Goal: Book appointment/travel/reservation

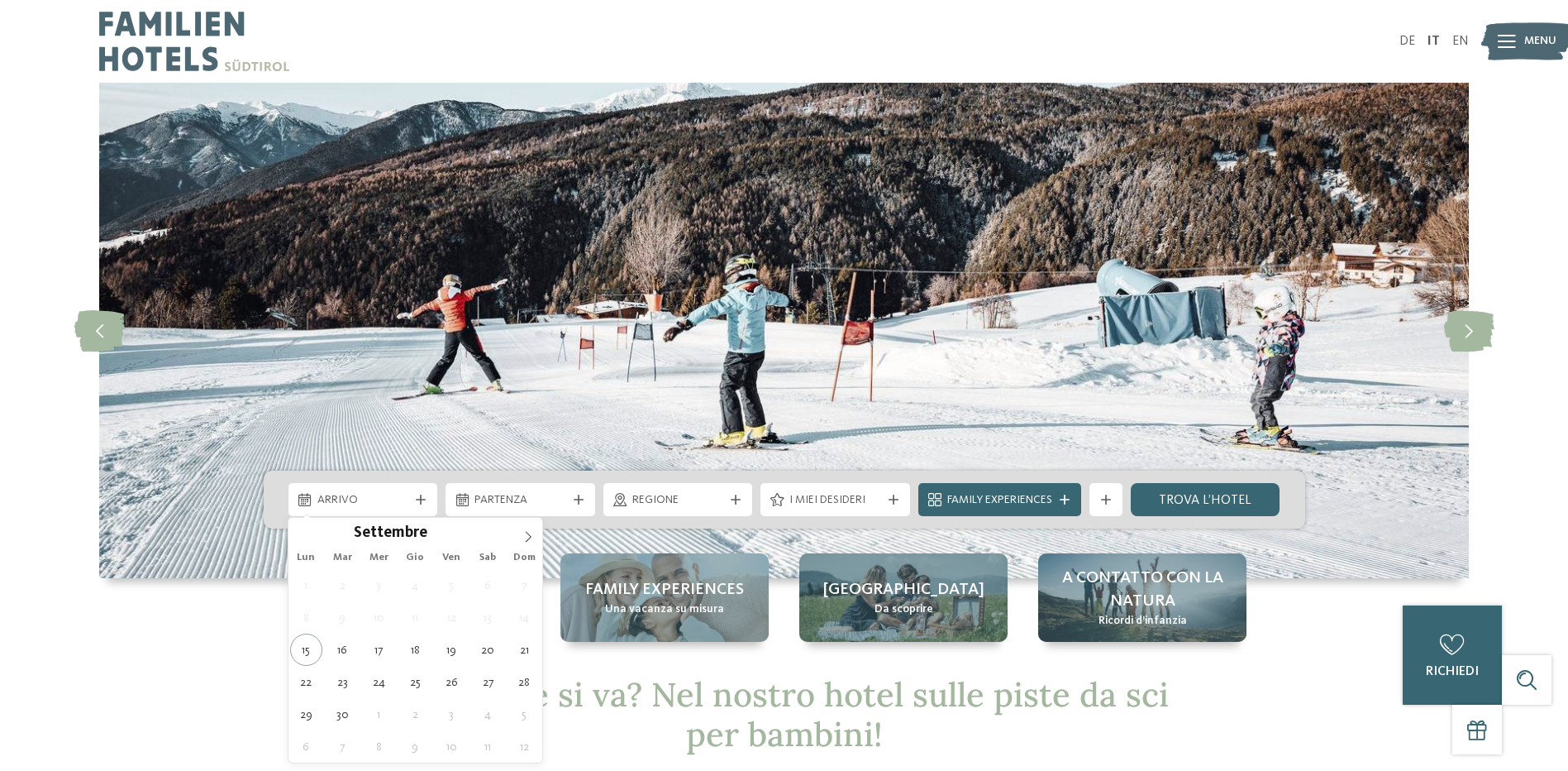
click at [408, 506] on div "Arrivo" at bounding box center [363, 500] width 100 height 18
click at [524, 536] on icon at bounding box center [528, 537] width 12 height 12
type input "****"
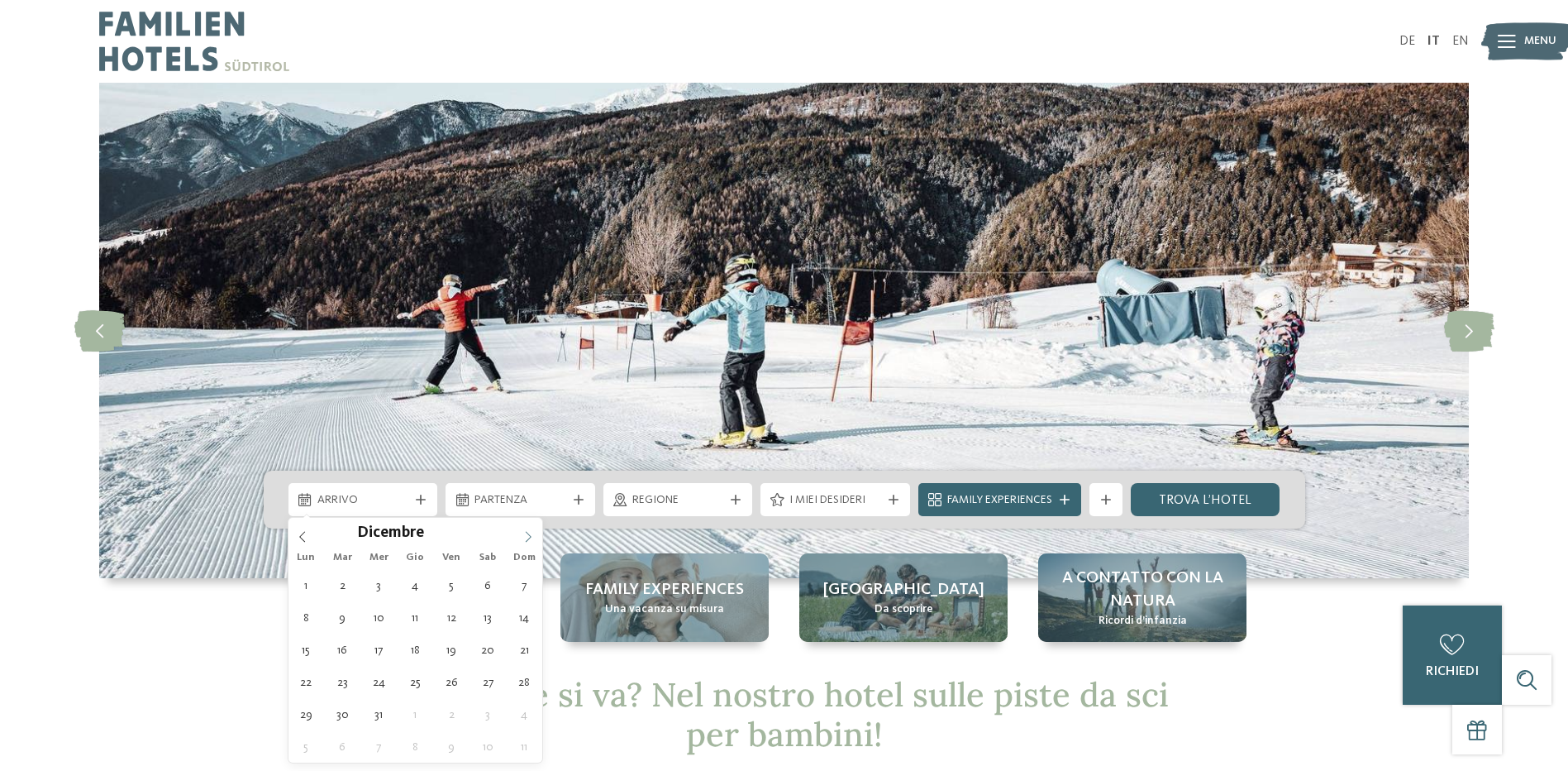
click at [524, 536] on icon at bounding box center [528, 537] width 12 height 12
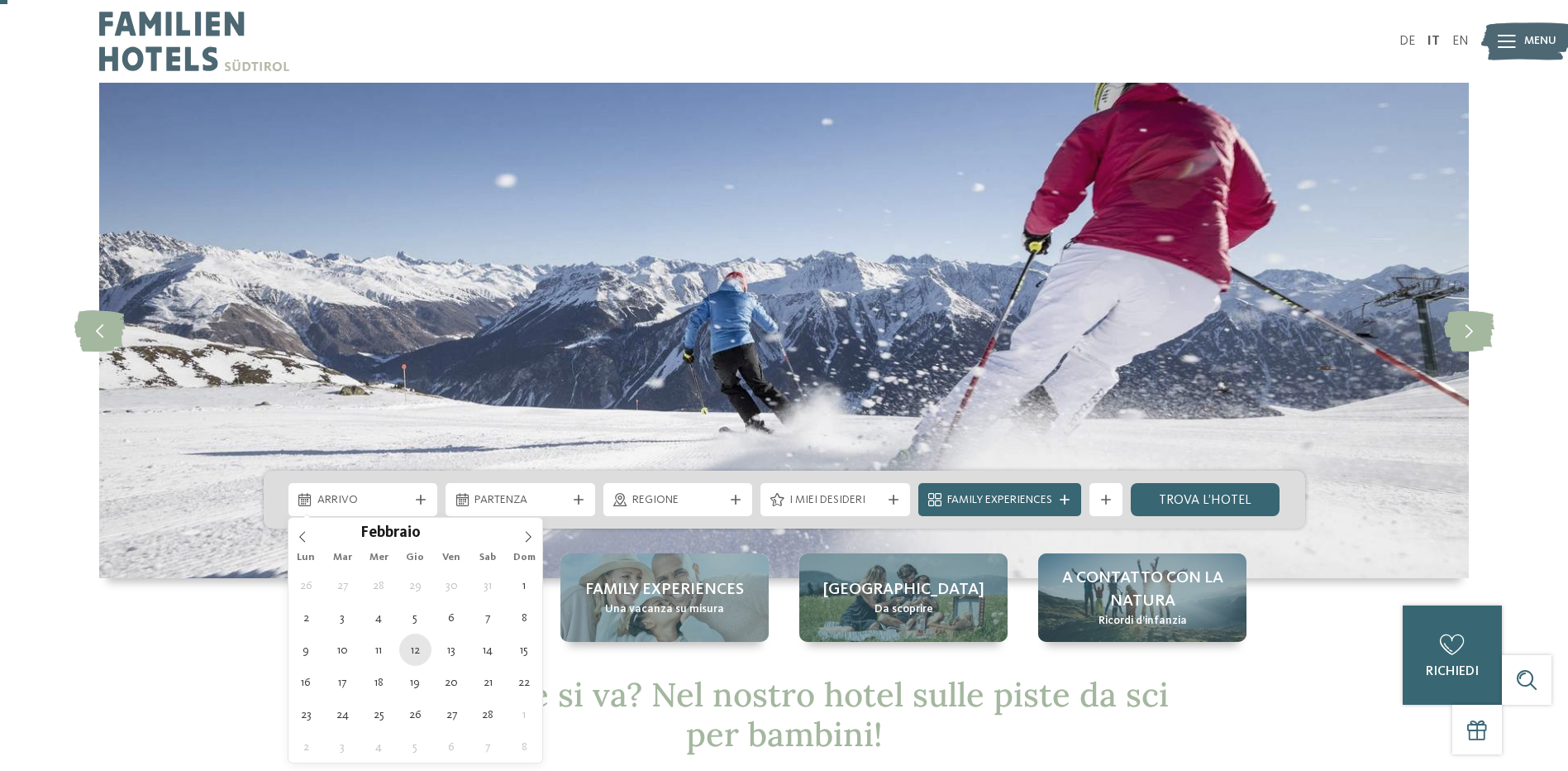
scroll to position [82, 0]
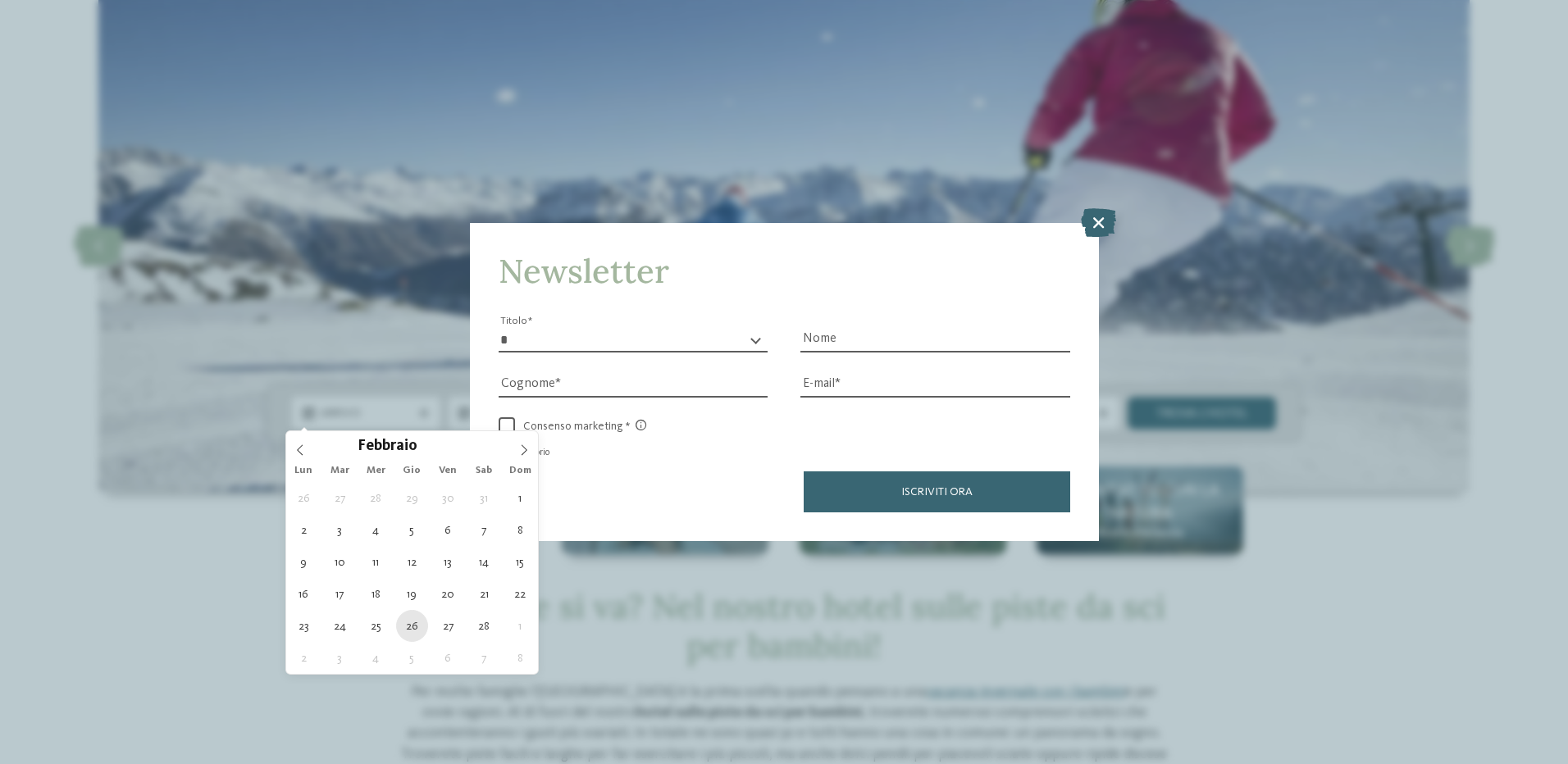
type div "26.02.2026"
type input "****"
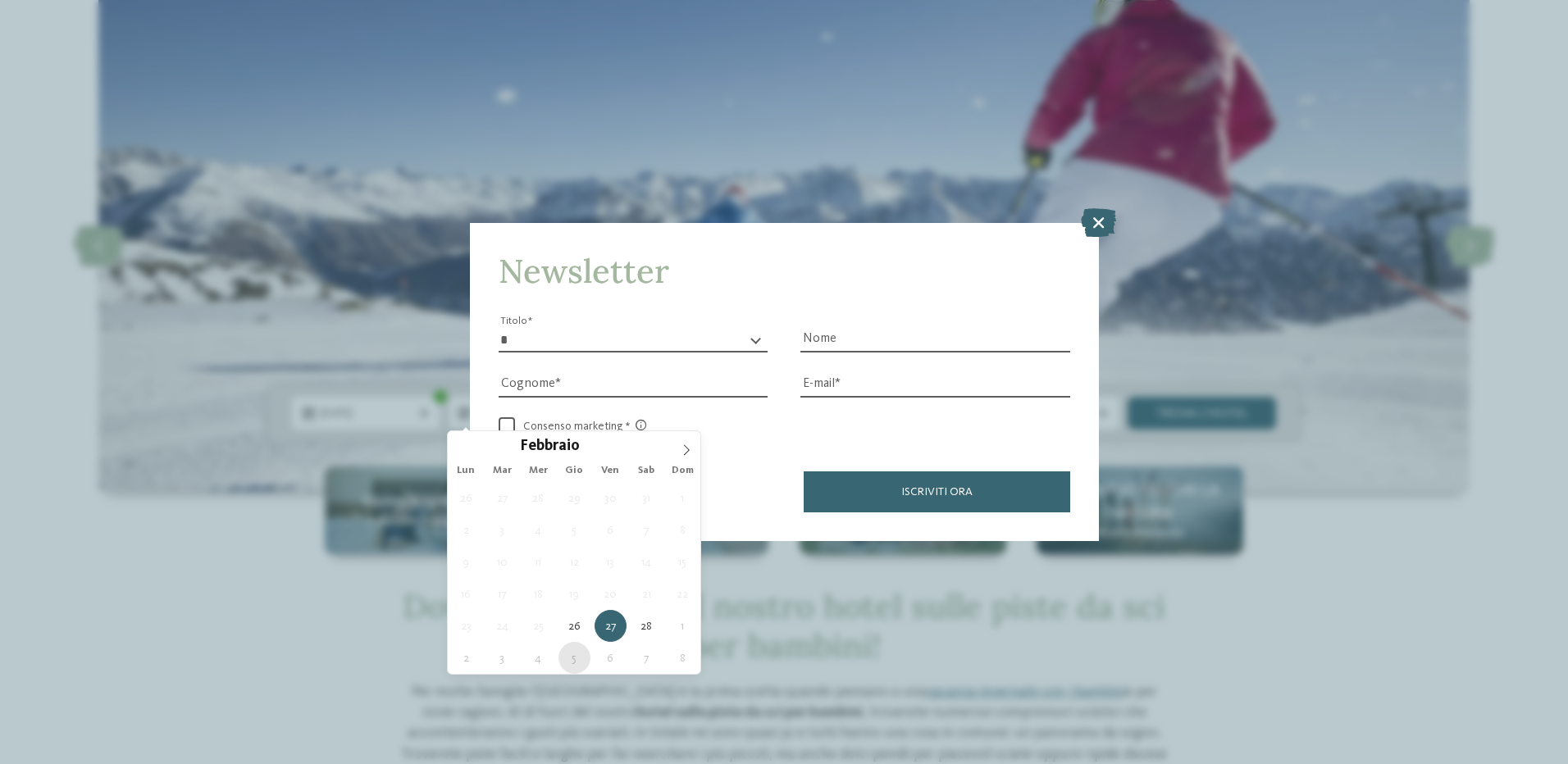
type div "05.03.2026"
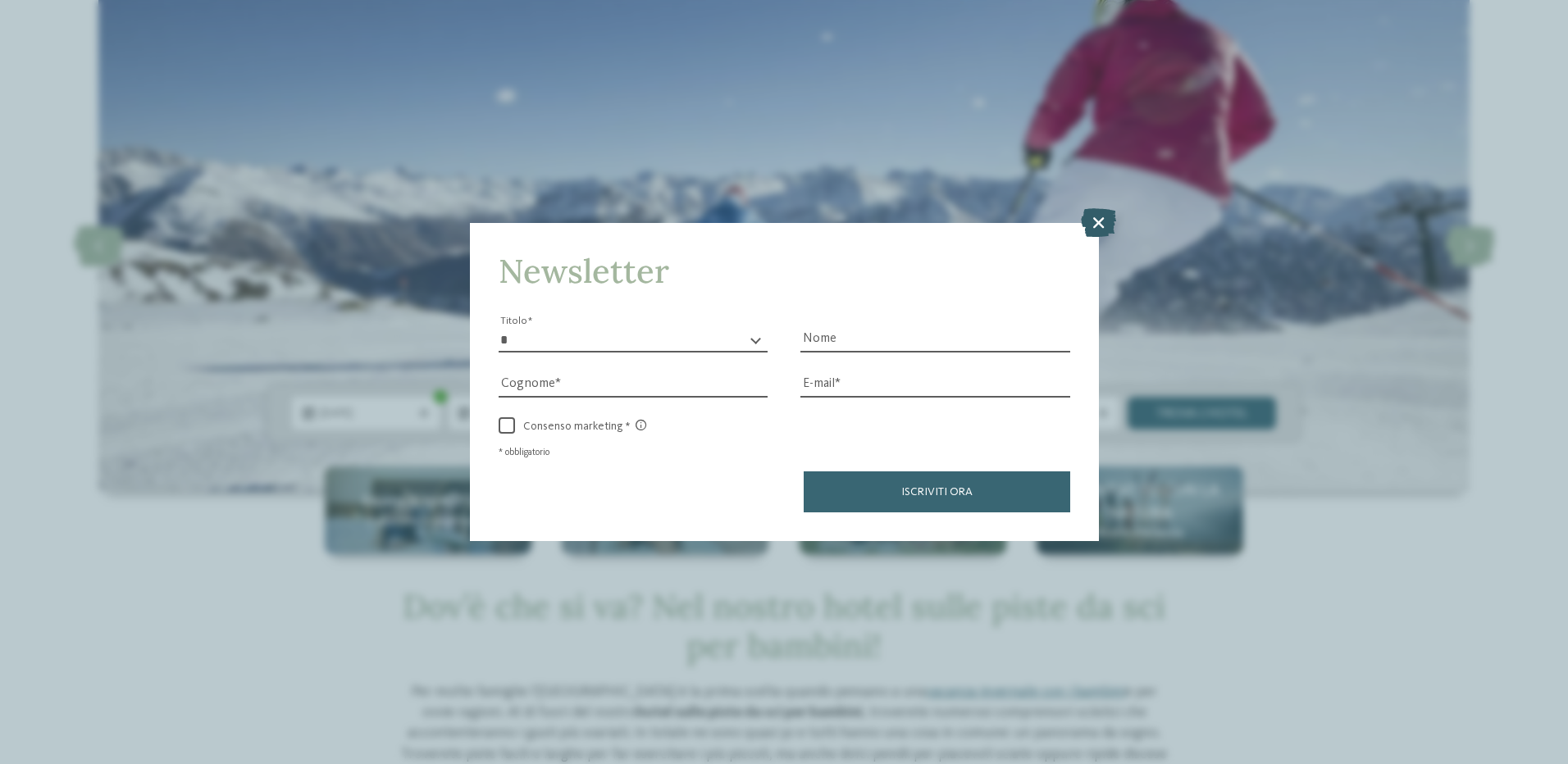
click at [1114, 220] on icon at bounding box center [1098, 221] width 35 height 28
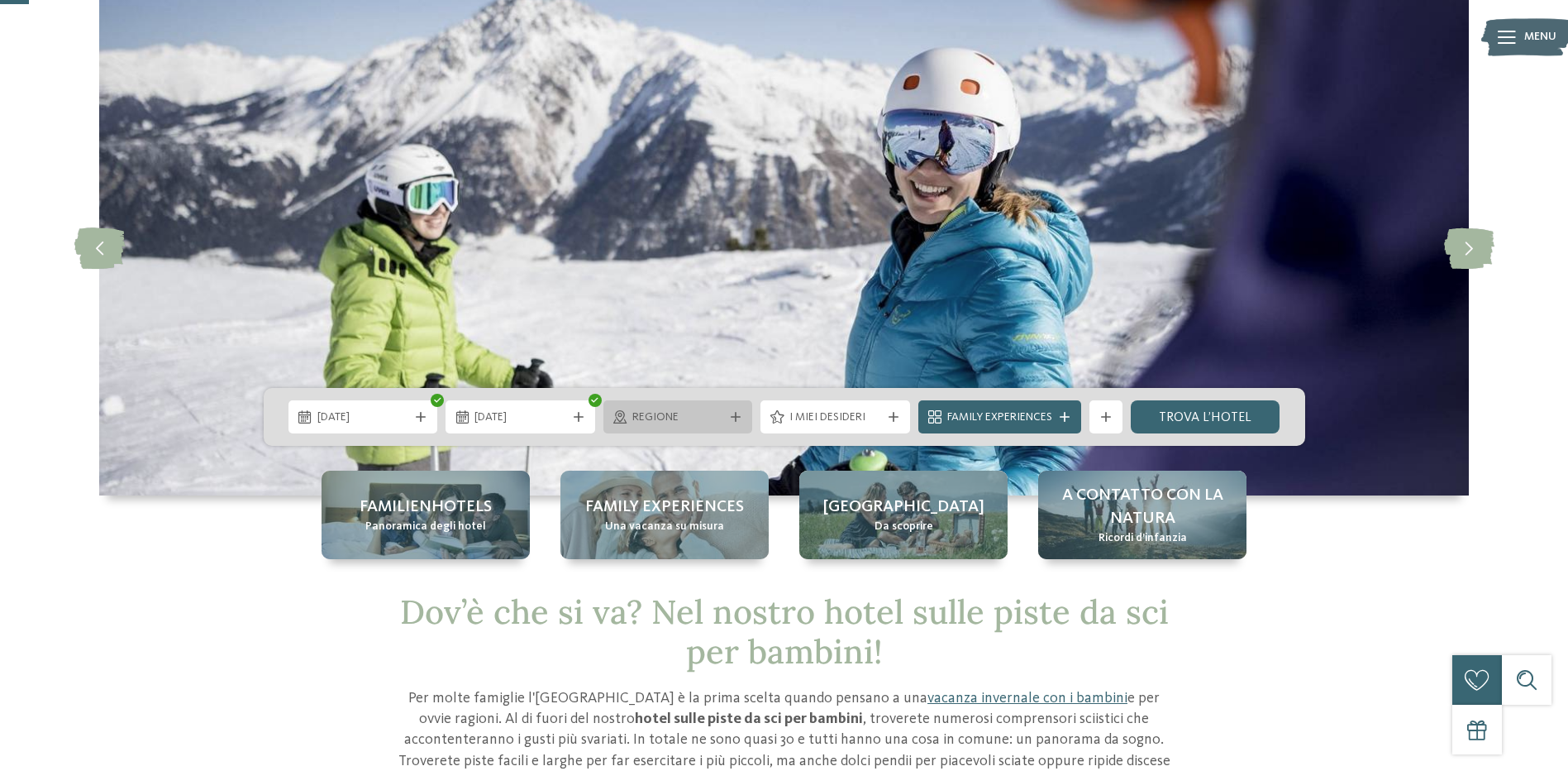
click at [735, 418] on icon at bounding box center [736, 417] width 10 height 10
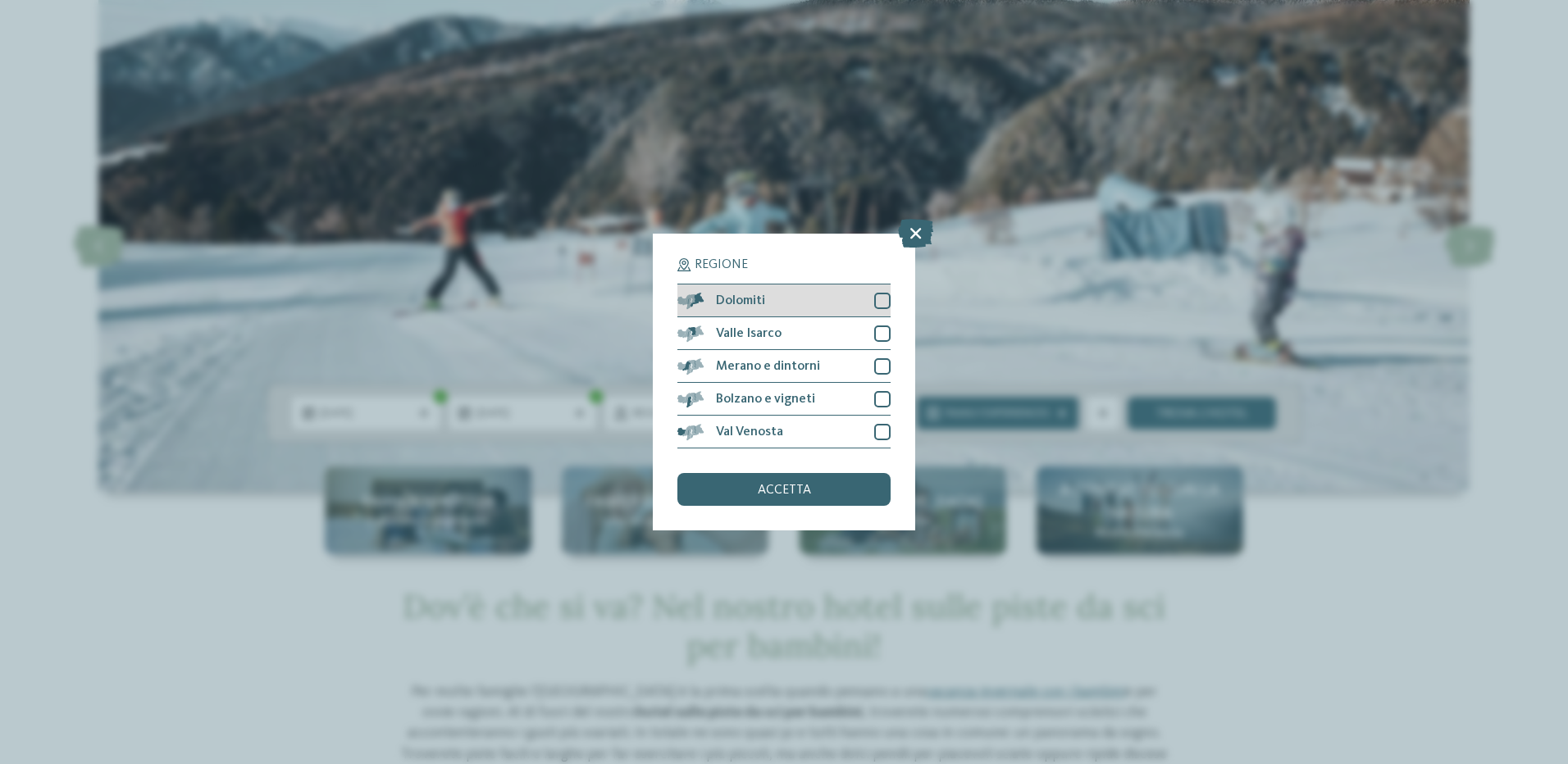
click at [879, 297] on div at bounding box center [883, 301] width 17 height 17
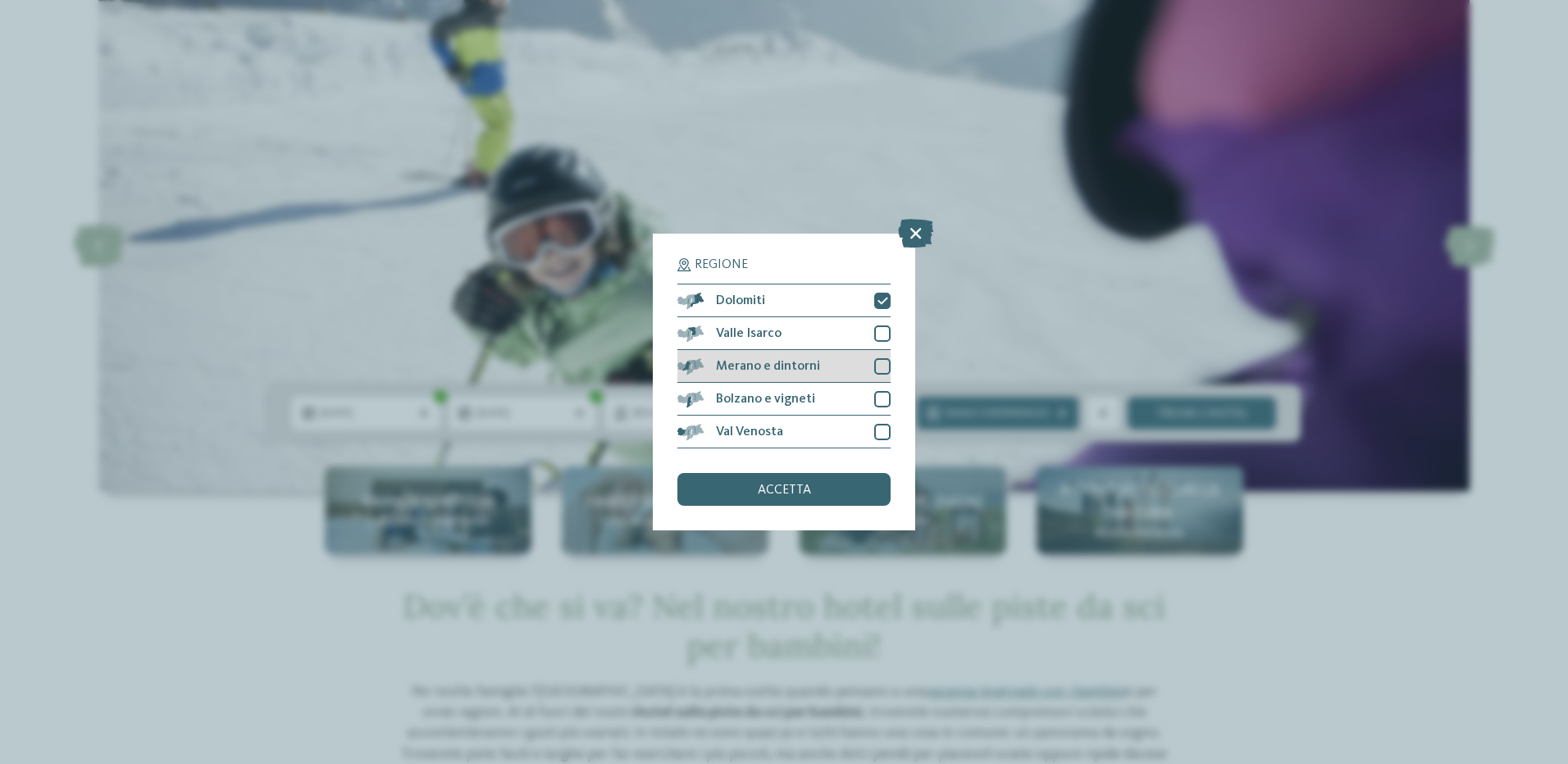
click at [880, 367] on div at bounding box center [883, 366] width 17 height 17
click at [879, 333] on div at bounding box center [883, 334] width 17 height 17
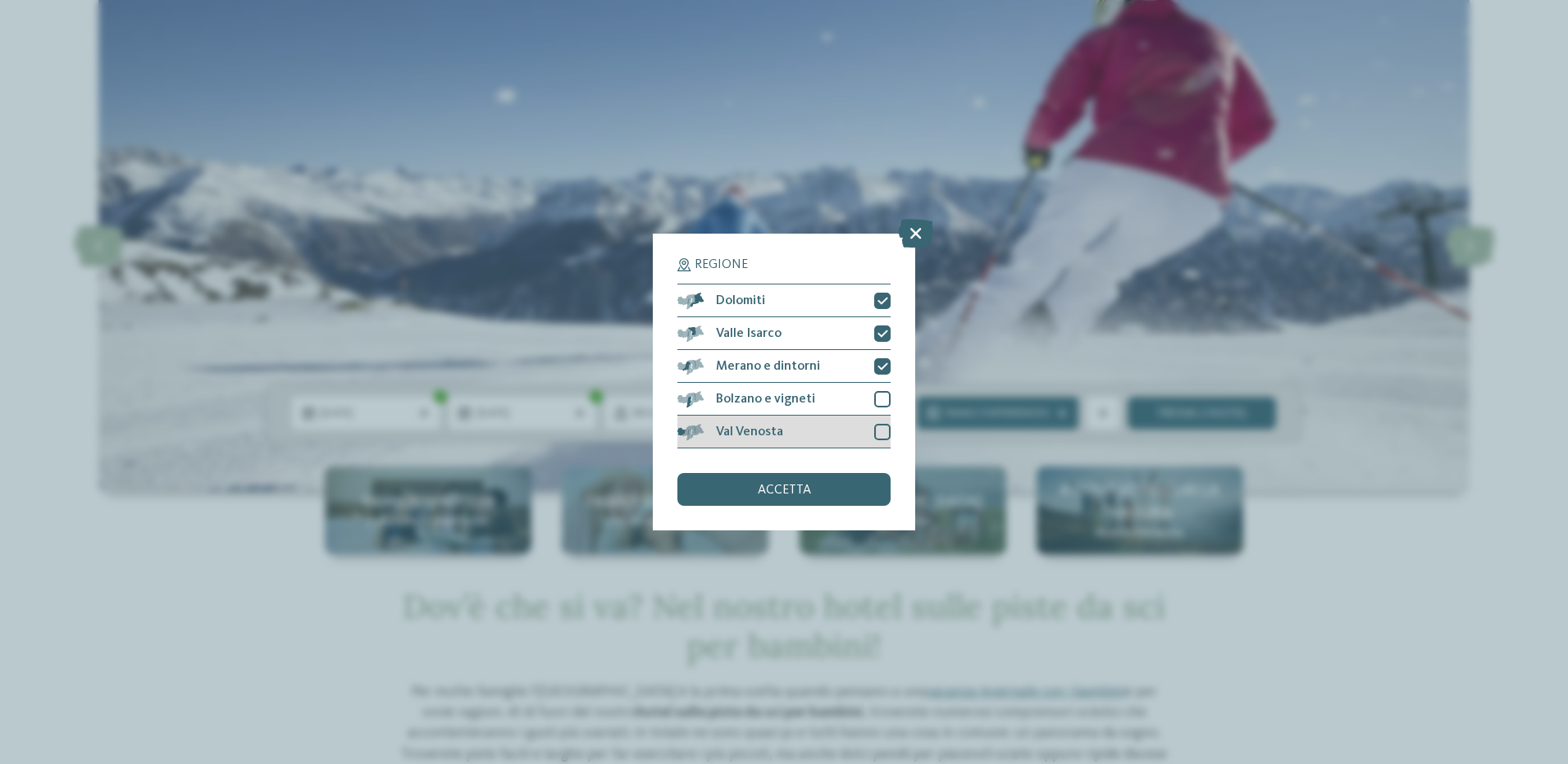
click at [880, 434] on div at bounding box center [883, 432] width 17 height 17
click at [819, 483] on div "accetta" at bounding box center [784, 489] width 213 height 32
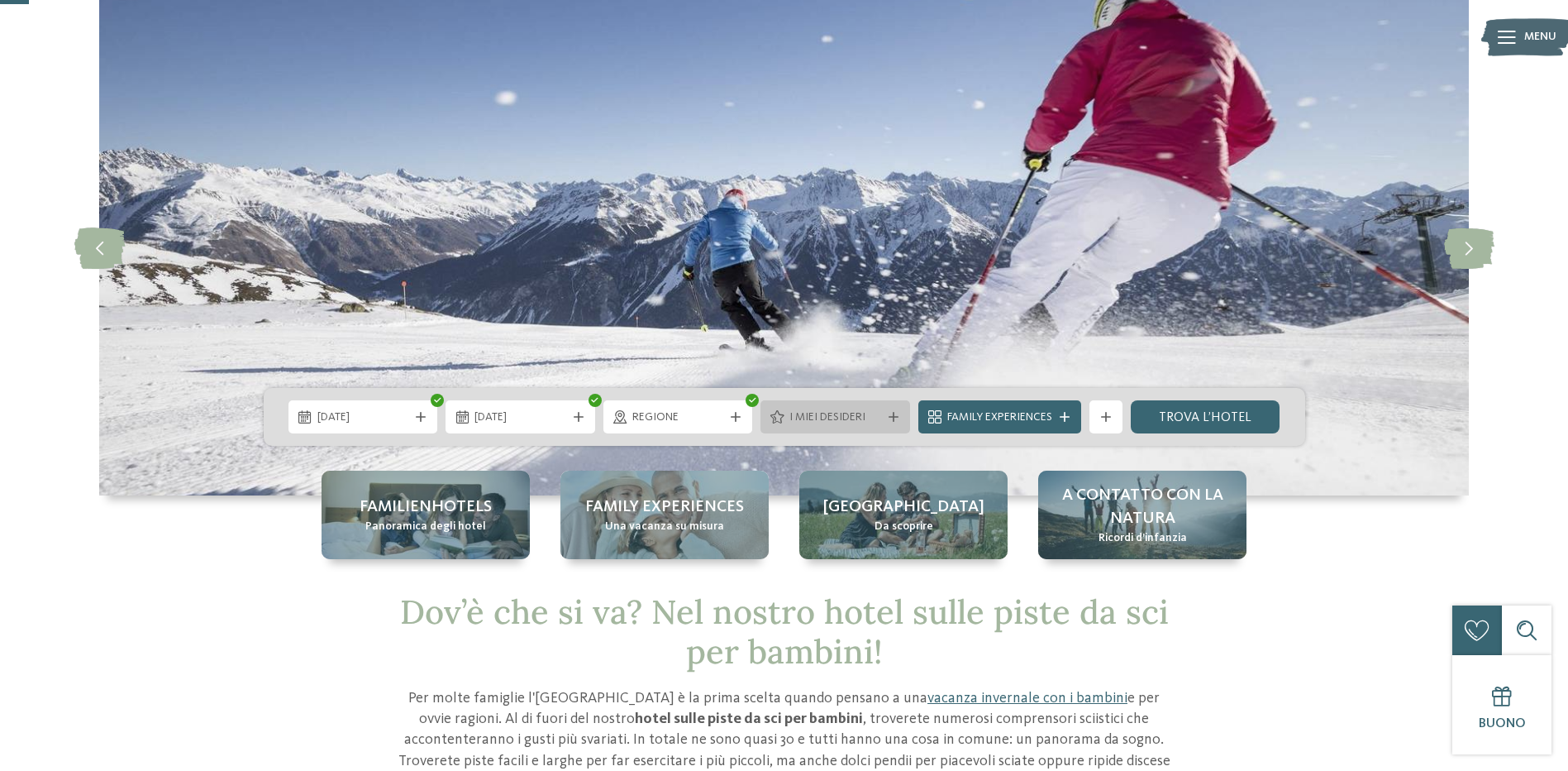
click at [857, 419] on span "I miei desideri" at bounding box center [834, 417] width 91 height 17
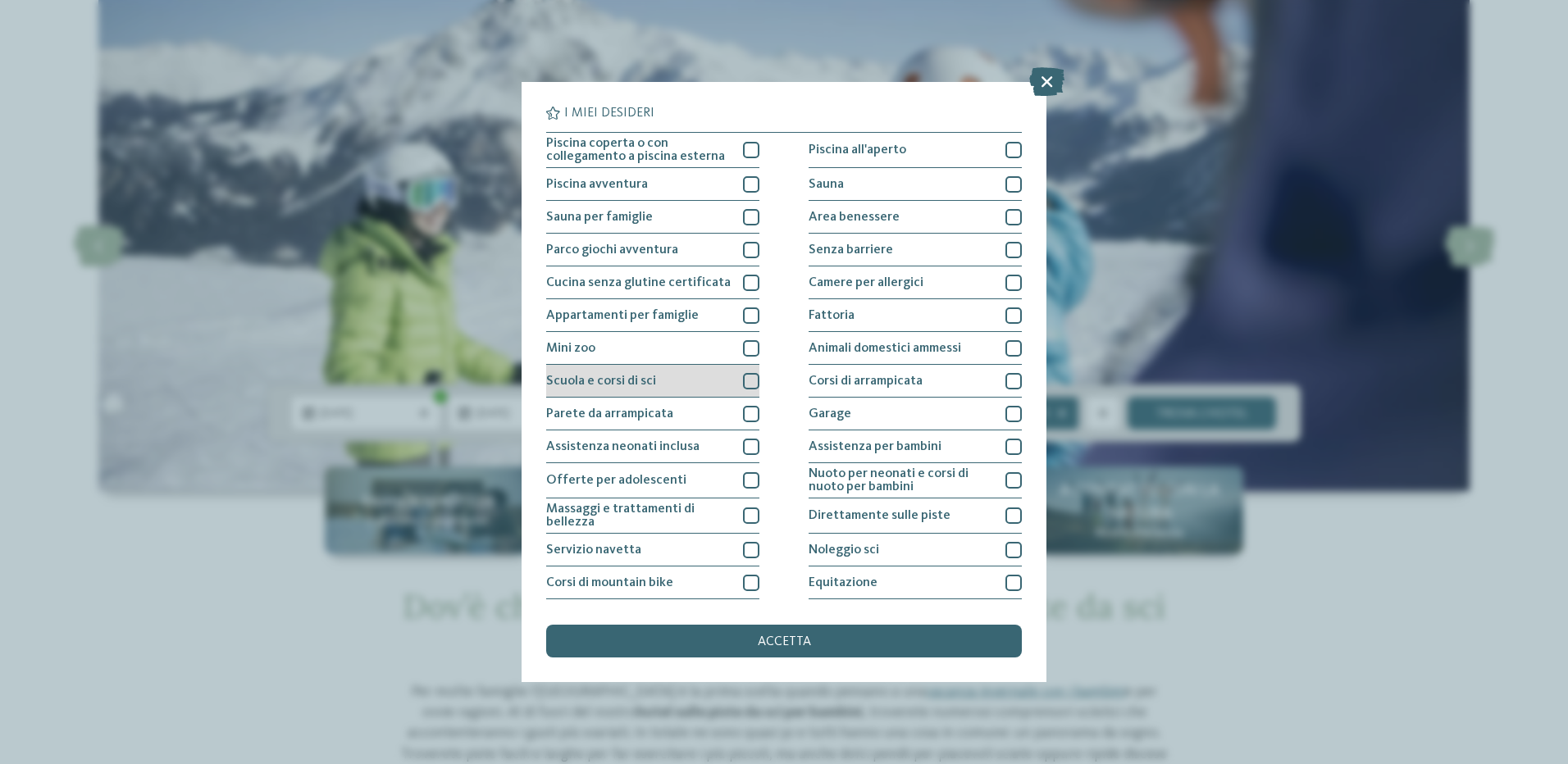
click at [747, 381] on div at bounding box center [751, 381] width 17 height 17
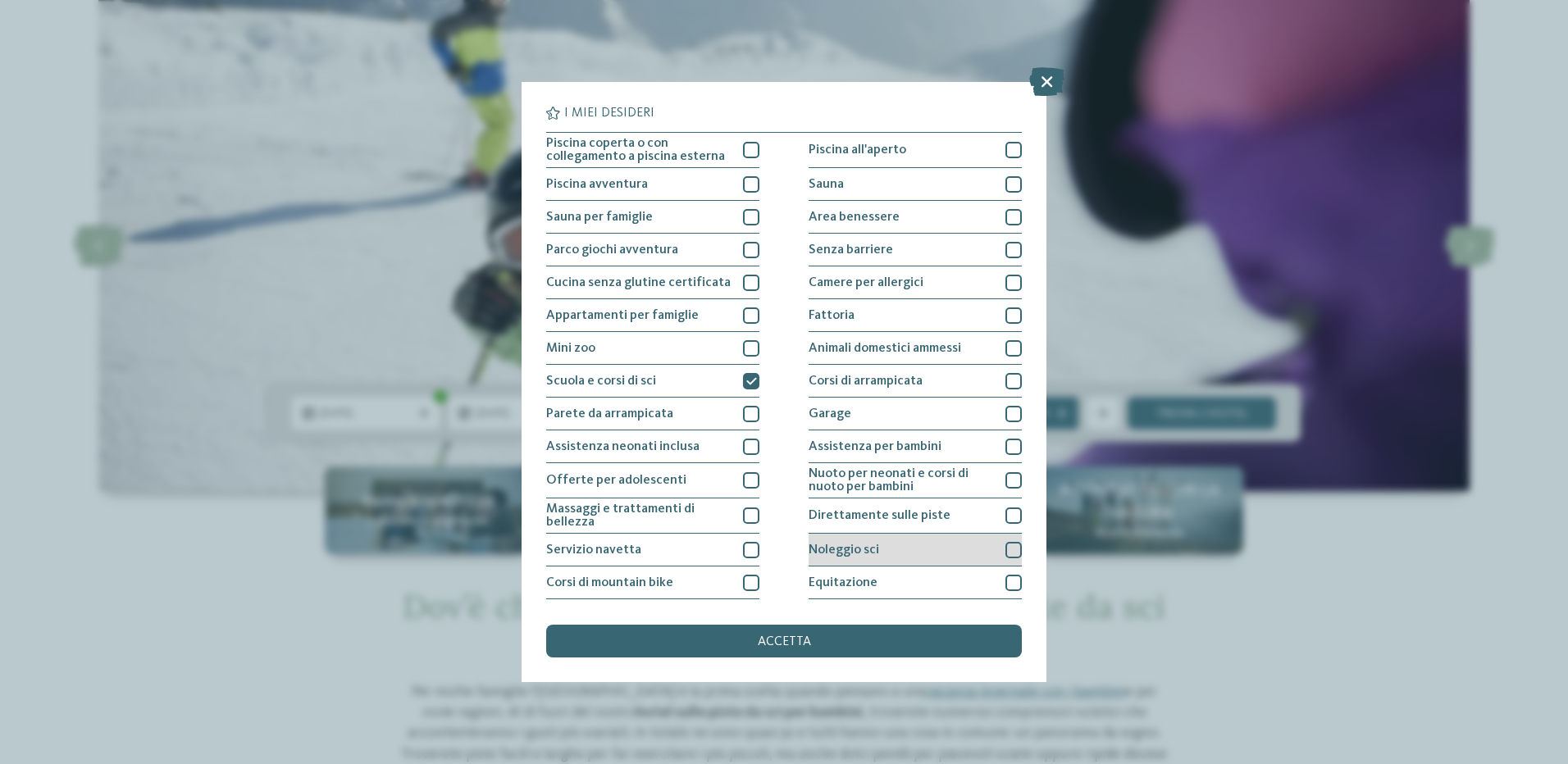
click at [1005, 549] on div at bounding box center [1013, 550] width 17 height 17
click at [778, 640] on span "accetta" at bounding box center [784, 642] width 53 height 13
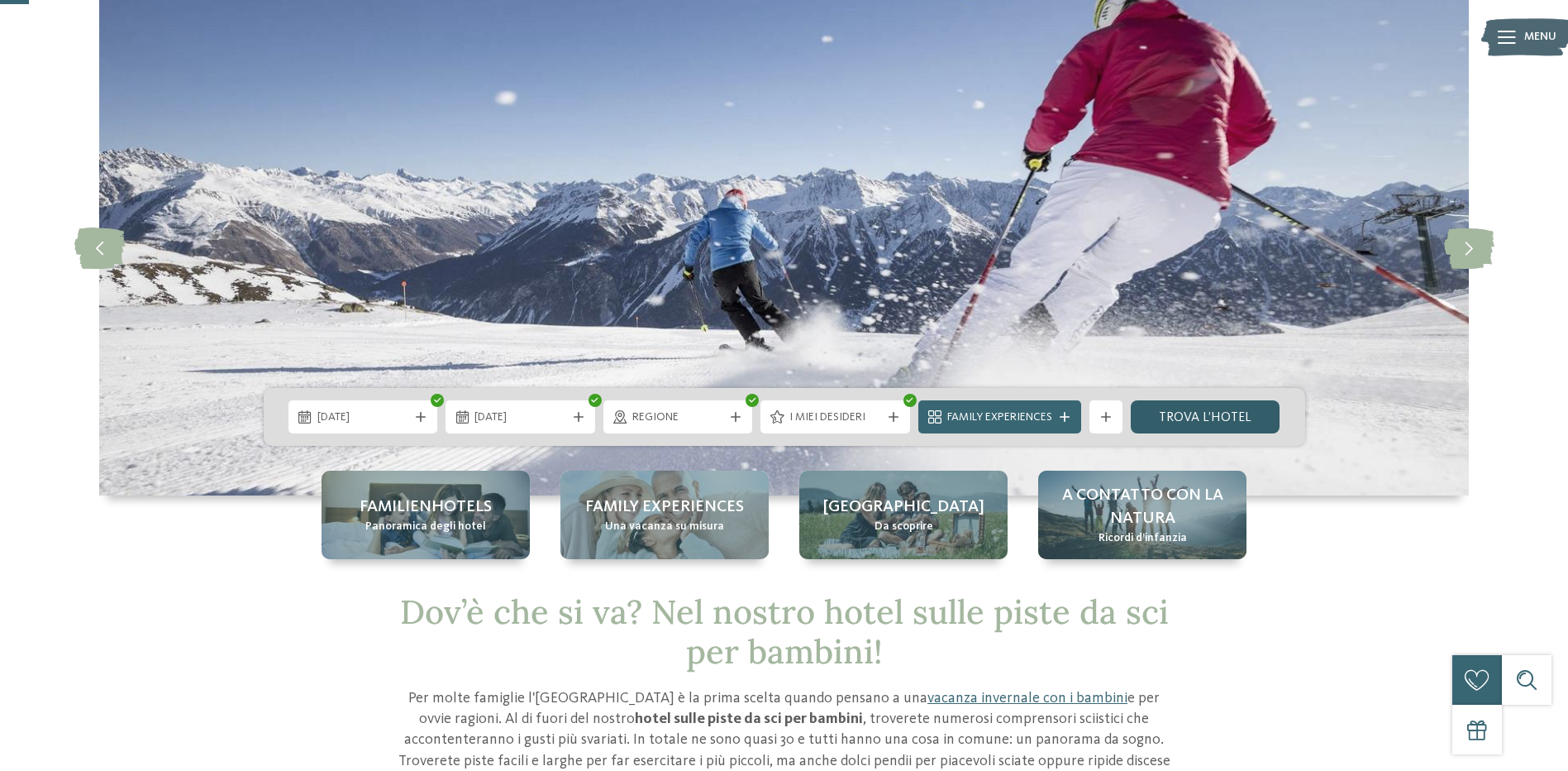
click at [1189, 425] on link "trova l’hotel" at bounding box center [1205, 417] width 149 height 33
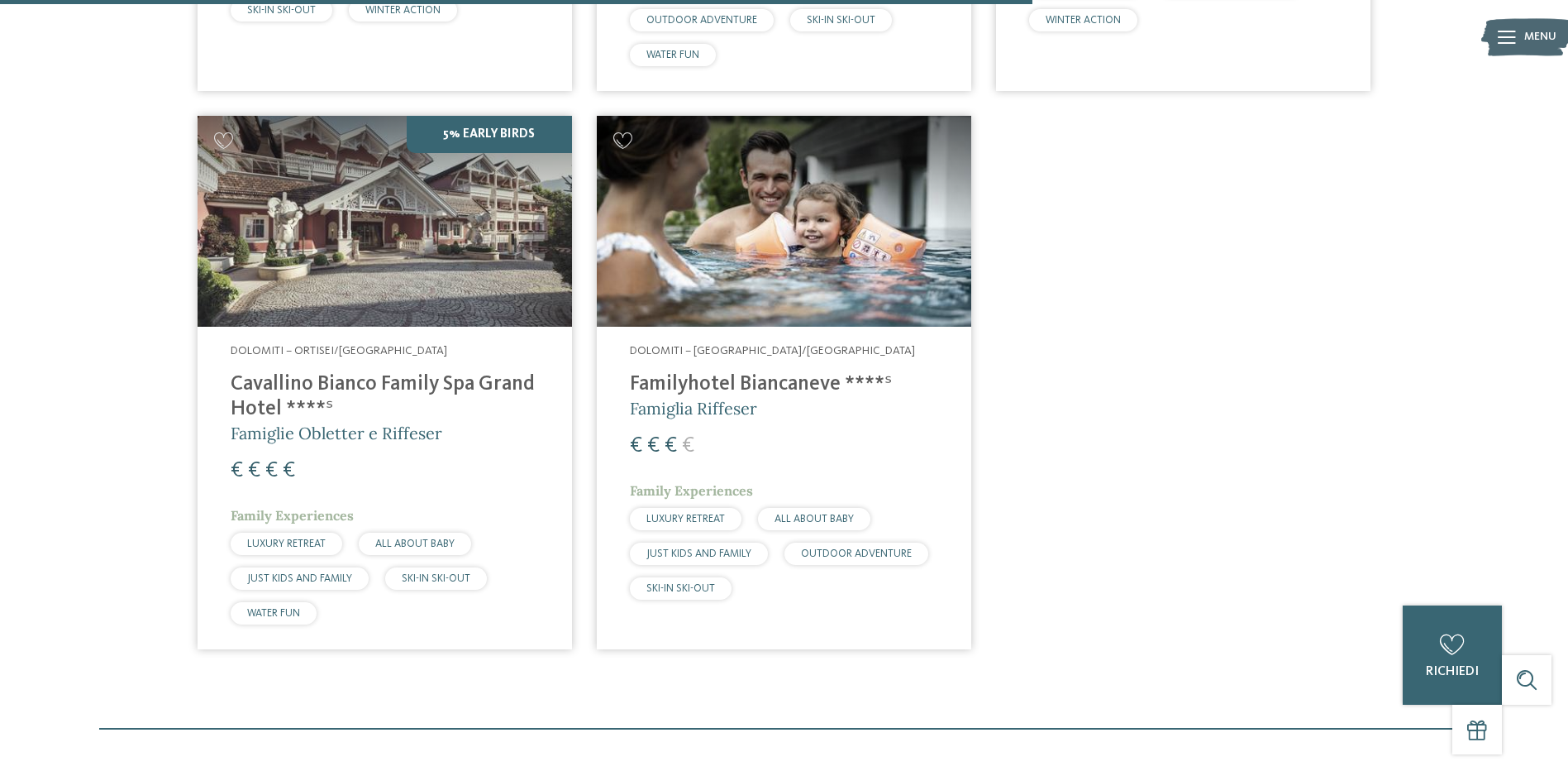
scroll to position [1618, 0]
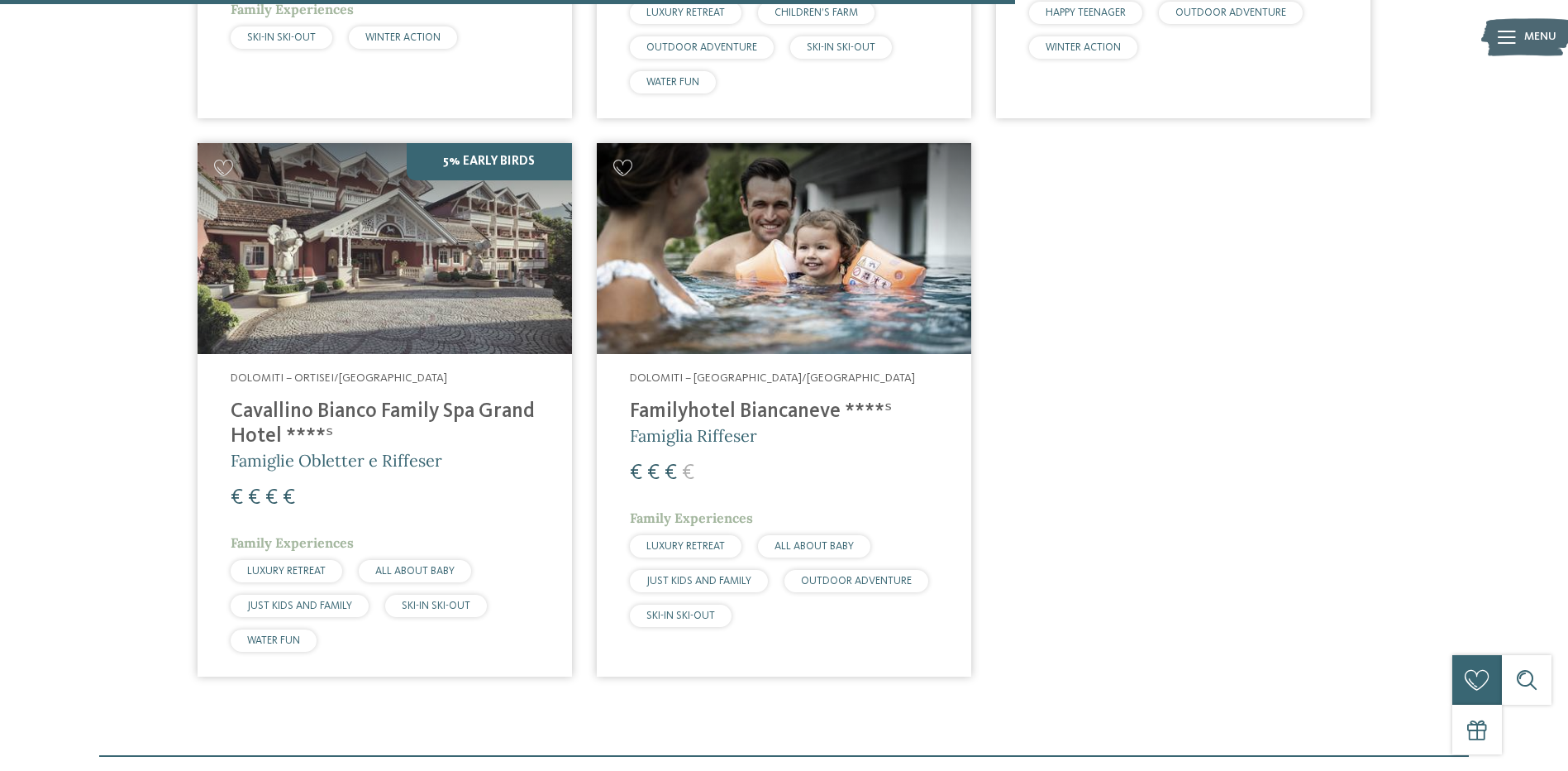
click at [265, 412] on h4 "Cavallino Bianco Family Spa Grand Hotel ****ˢ" at bounding box center [384, 424] width 308 height 50
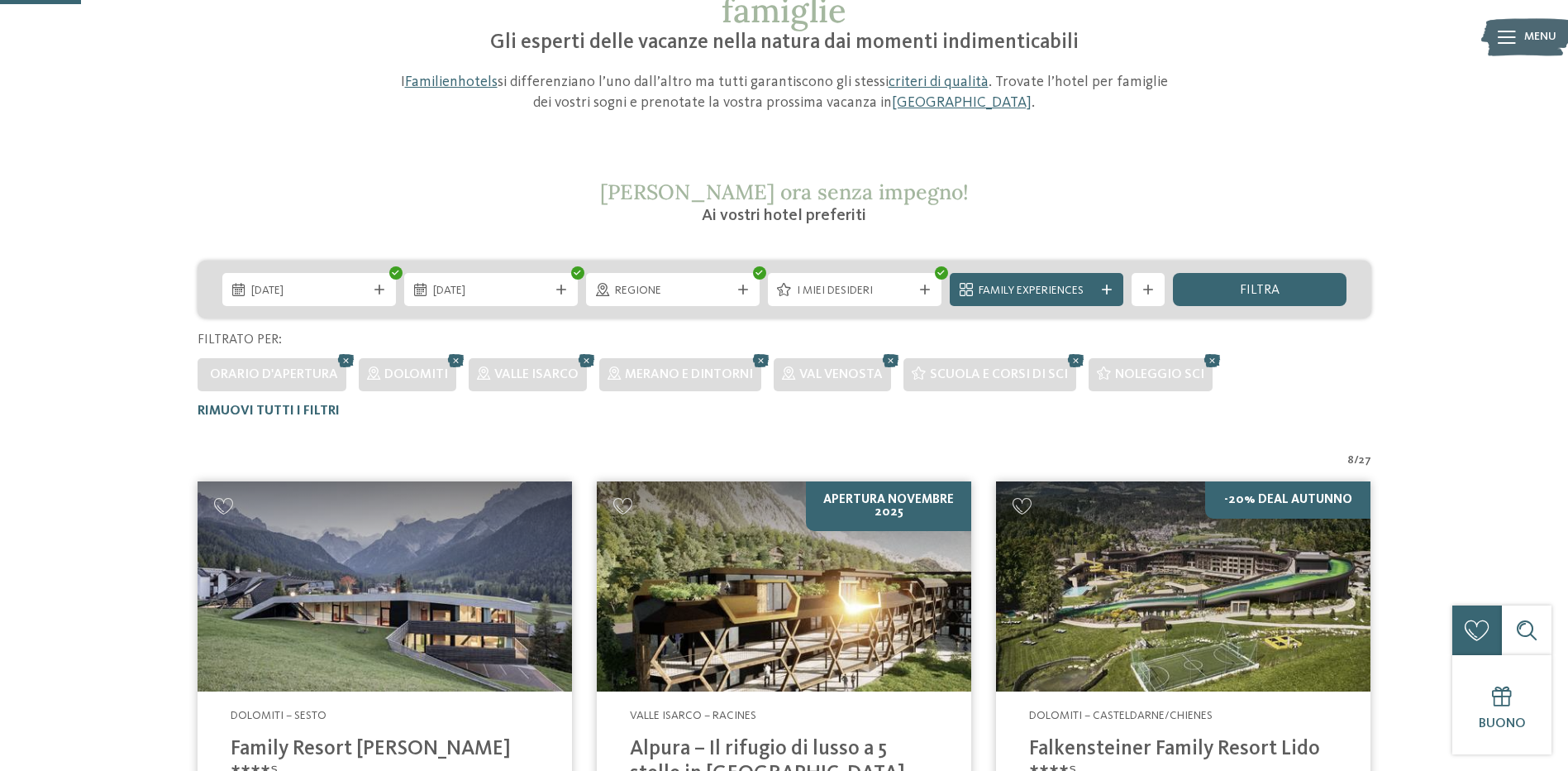
scroll to position [129, 0]
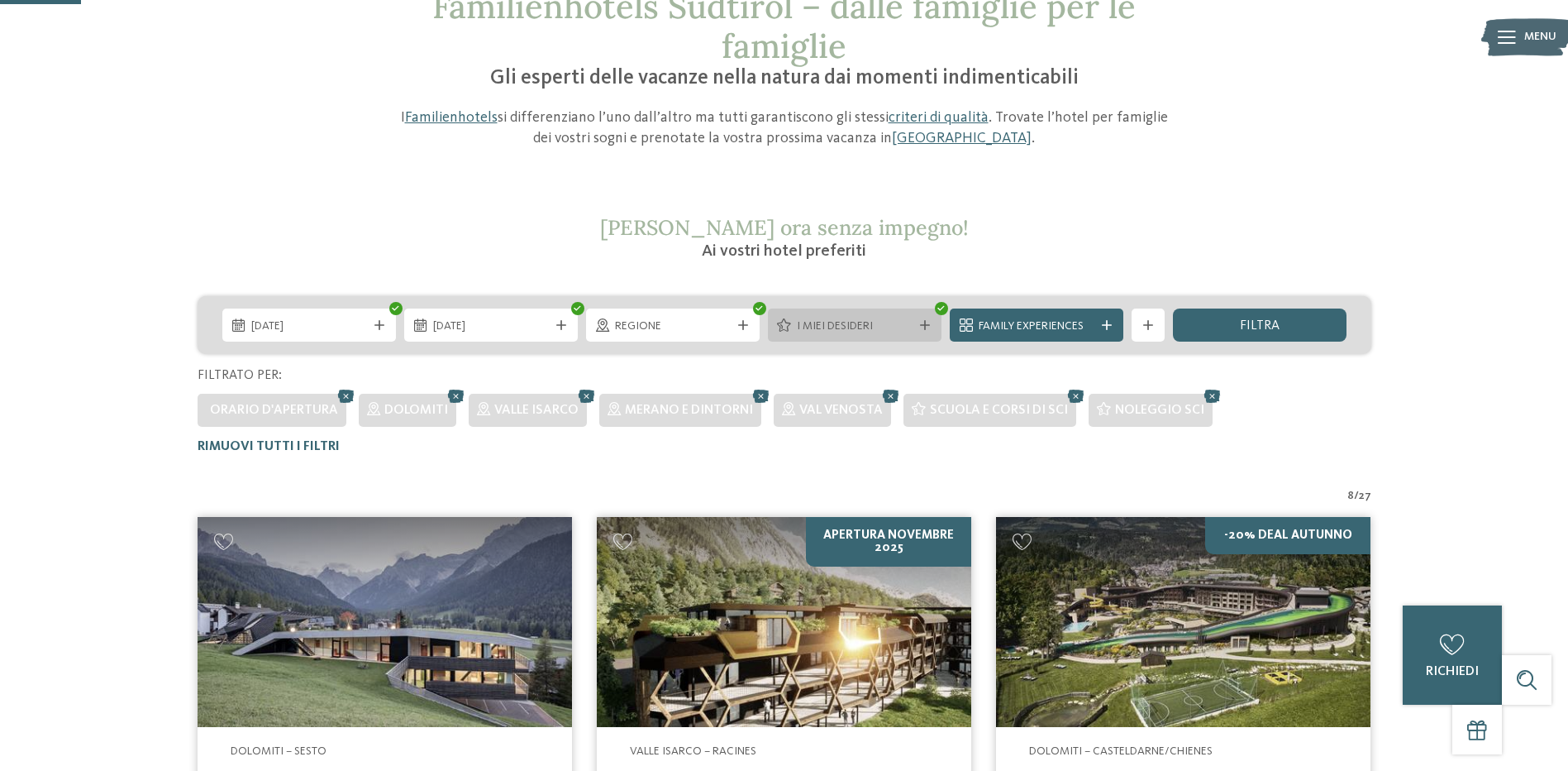
click at [916, 332] on div "I miei desideri" at bounding box center [855, 326] width 124 height 18
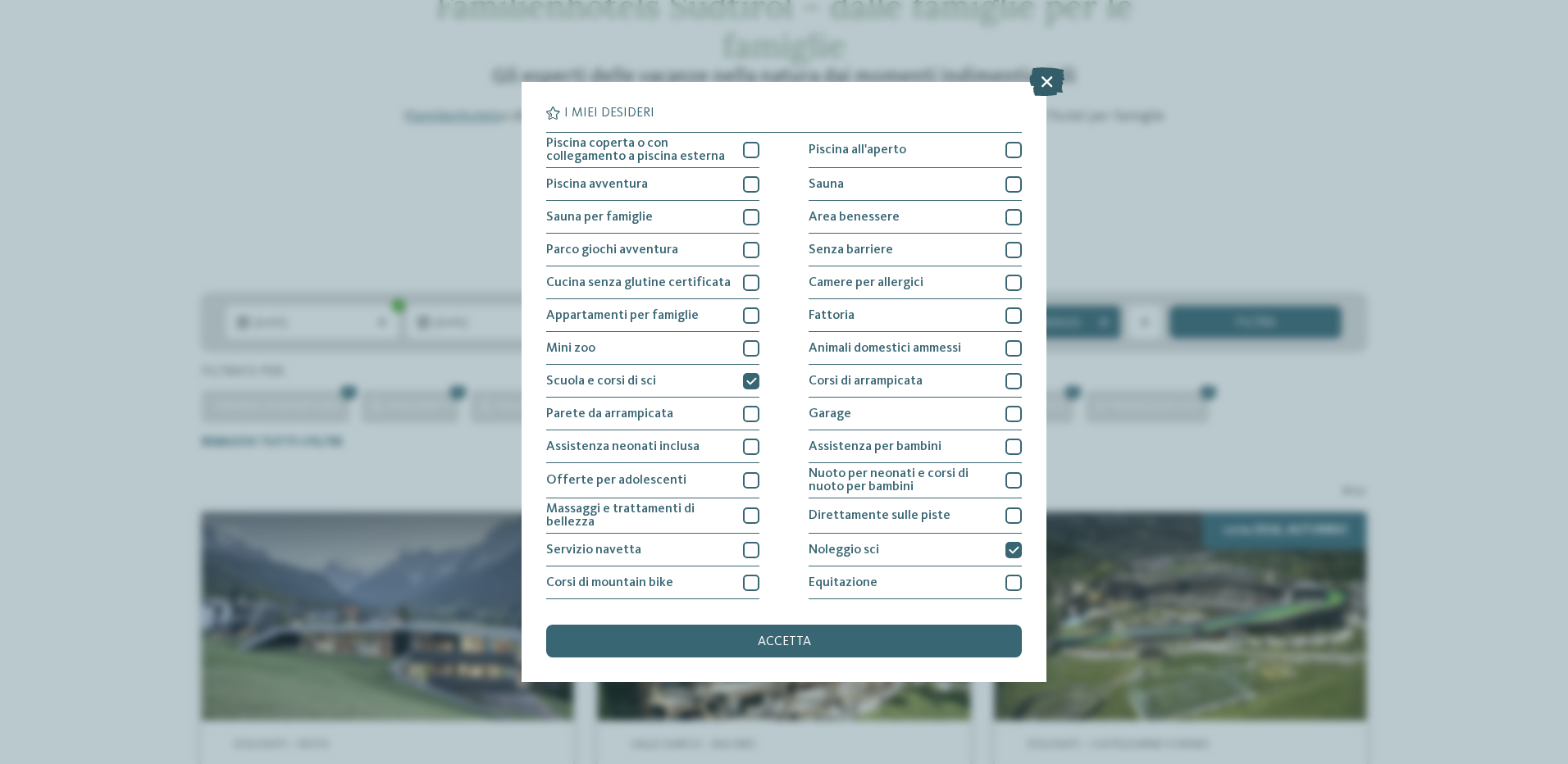
click at [1048, 86] on icon at bounding box center [1047, 82] width 35 height 28
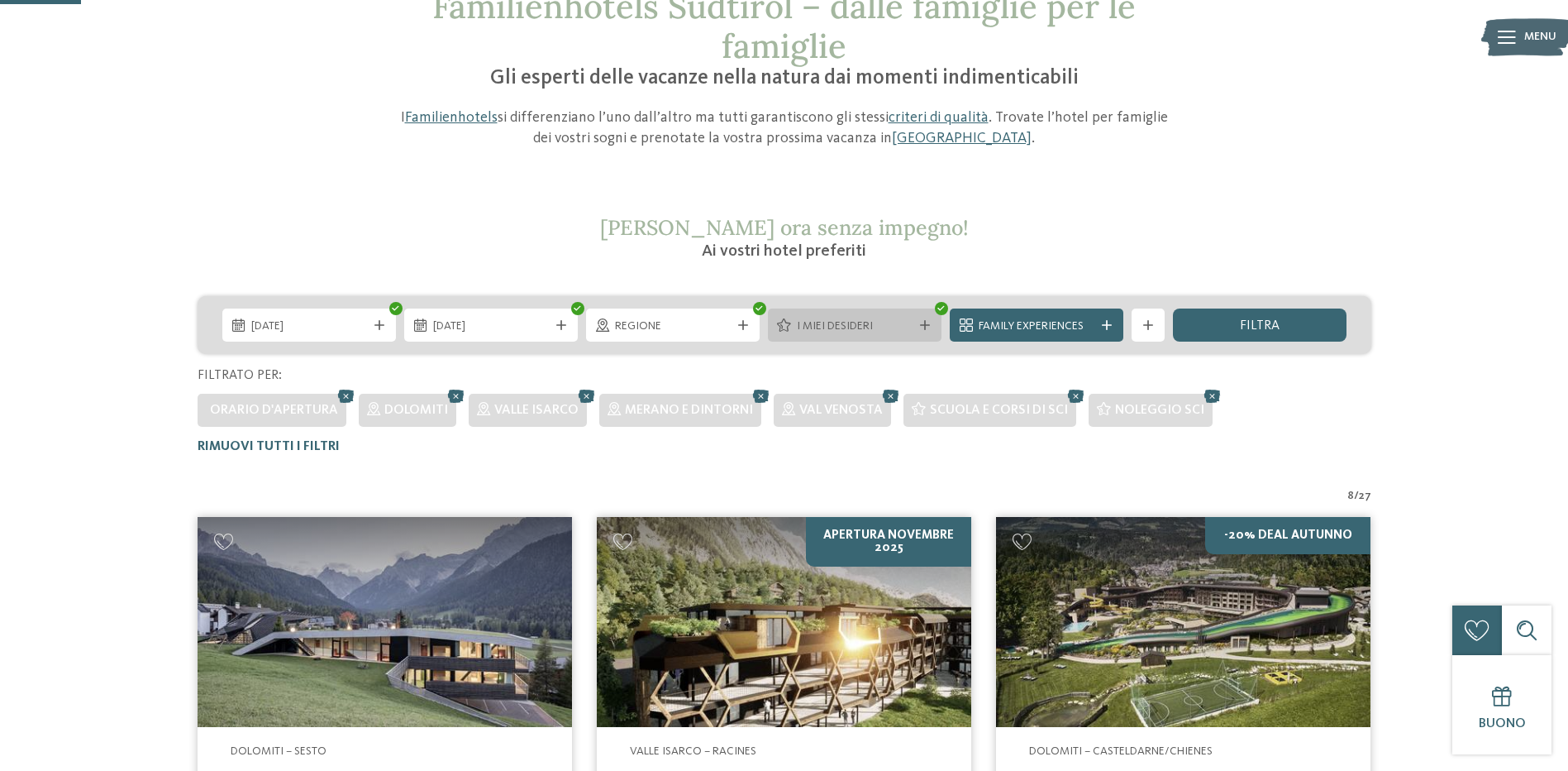
click at [882, 333] on span "I miei desideri" at bounding box center [855, 327] width 116 height 17
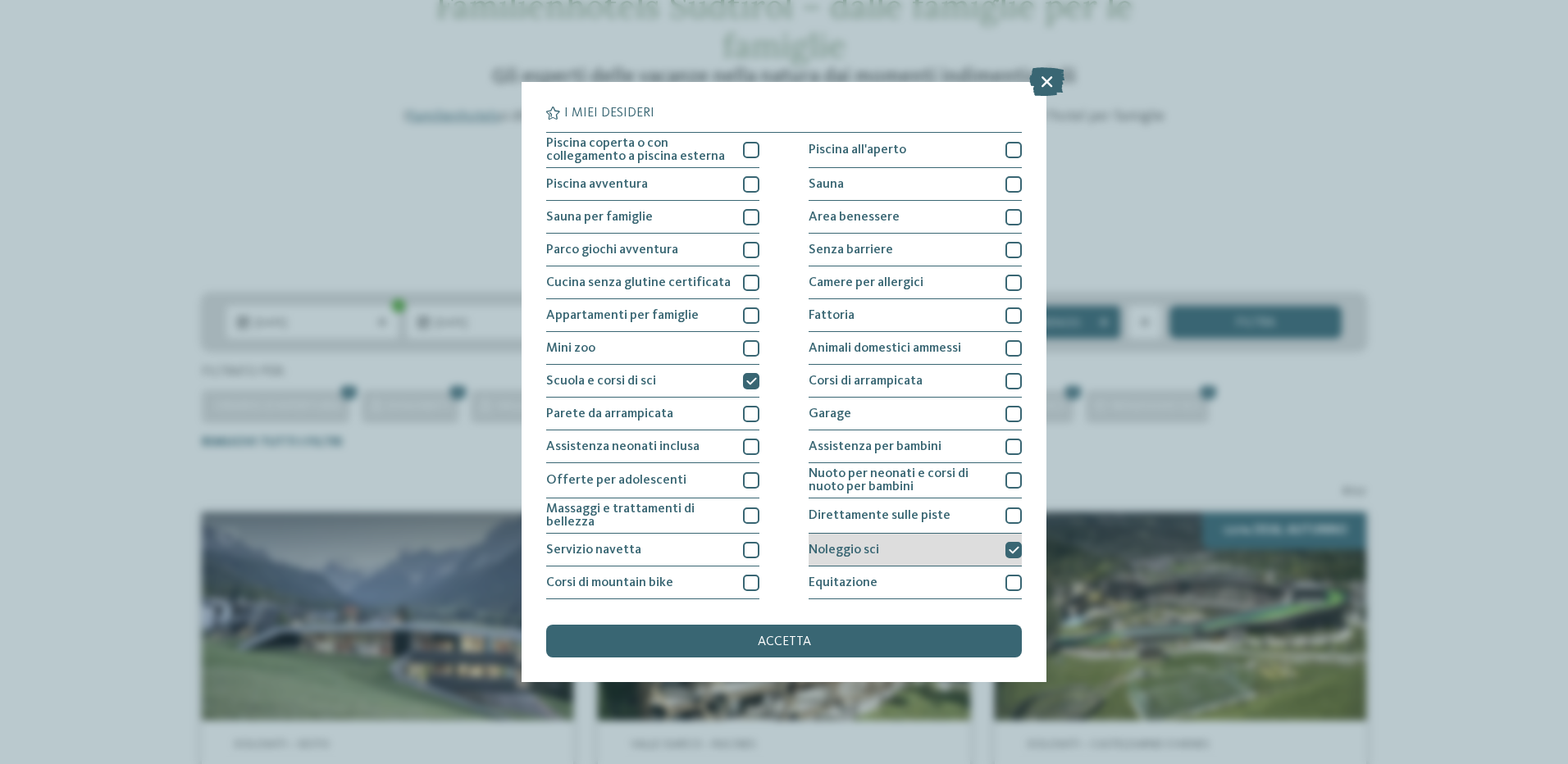
click at [1008, 548] on icon at bounding box center [1013, 550] width 11 height 10
click at [761, 645] on span "accetta" at bounding box center [784, 642] width 53 height 13
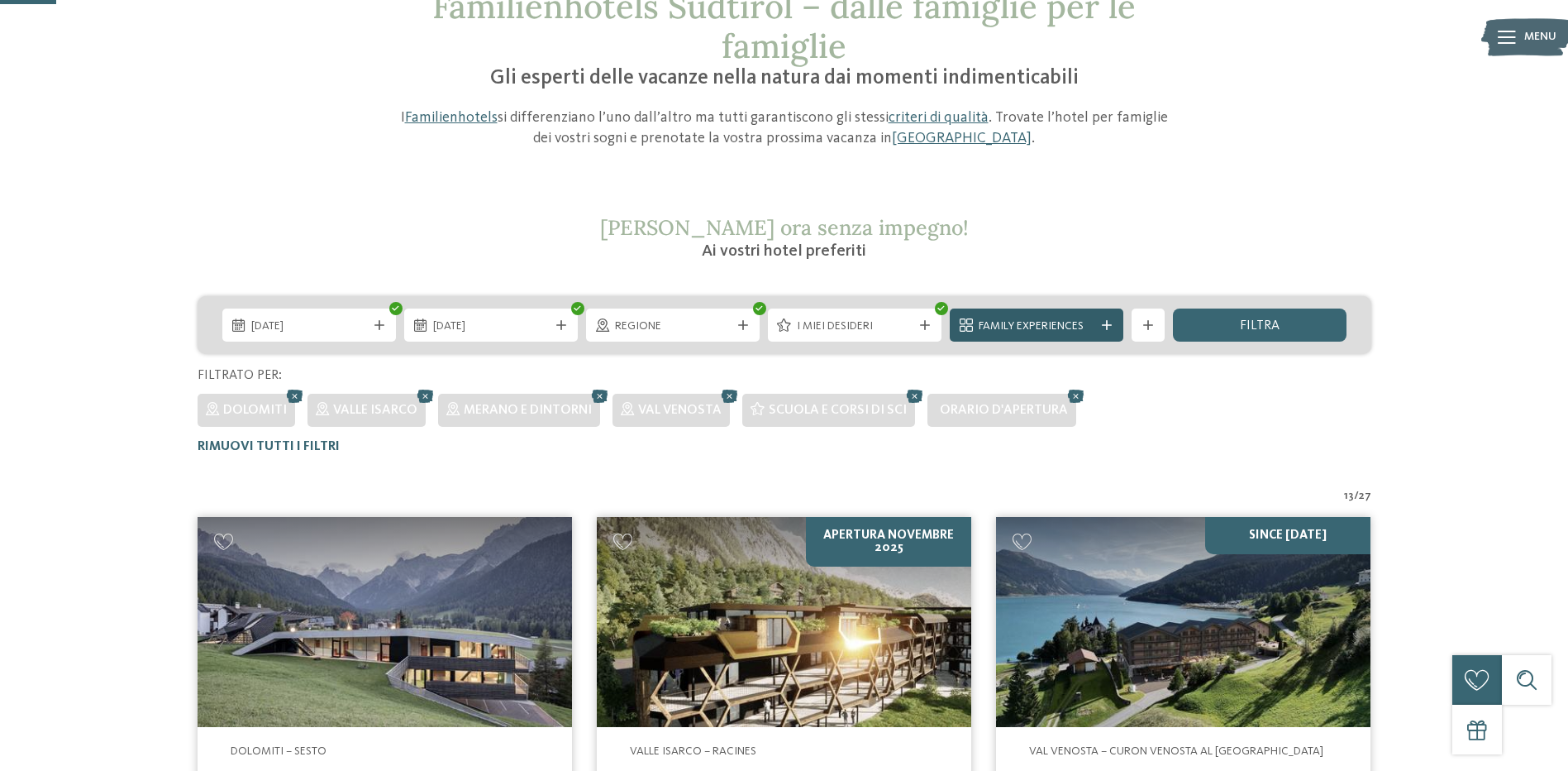
click at [1045, 327] on span "Family Experiences" at bounding box center [1037, 327] width 116 height 17
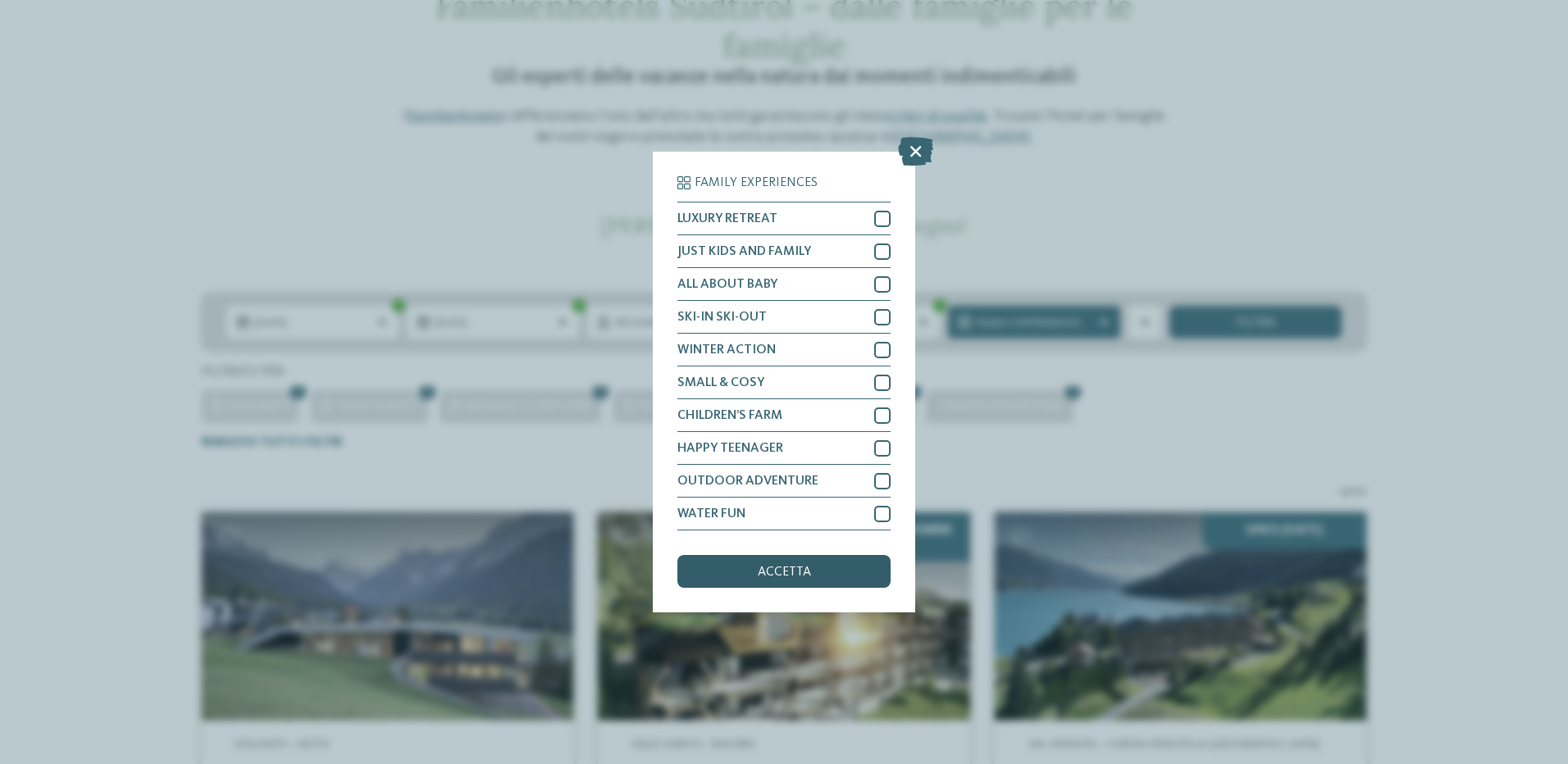
click at [822, 565] on div "accetta" at bounding box center [784, 571] width 213 height 32
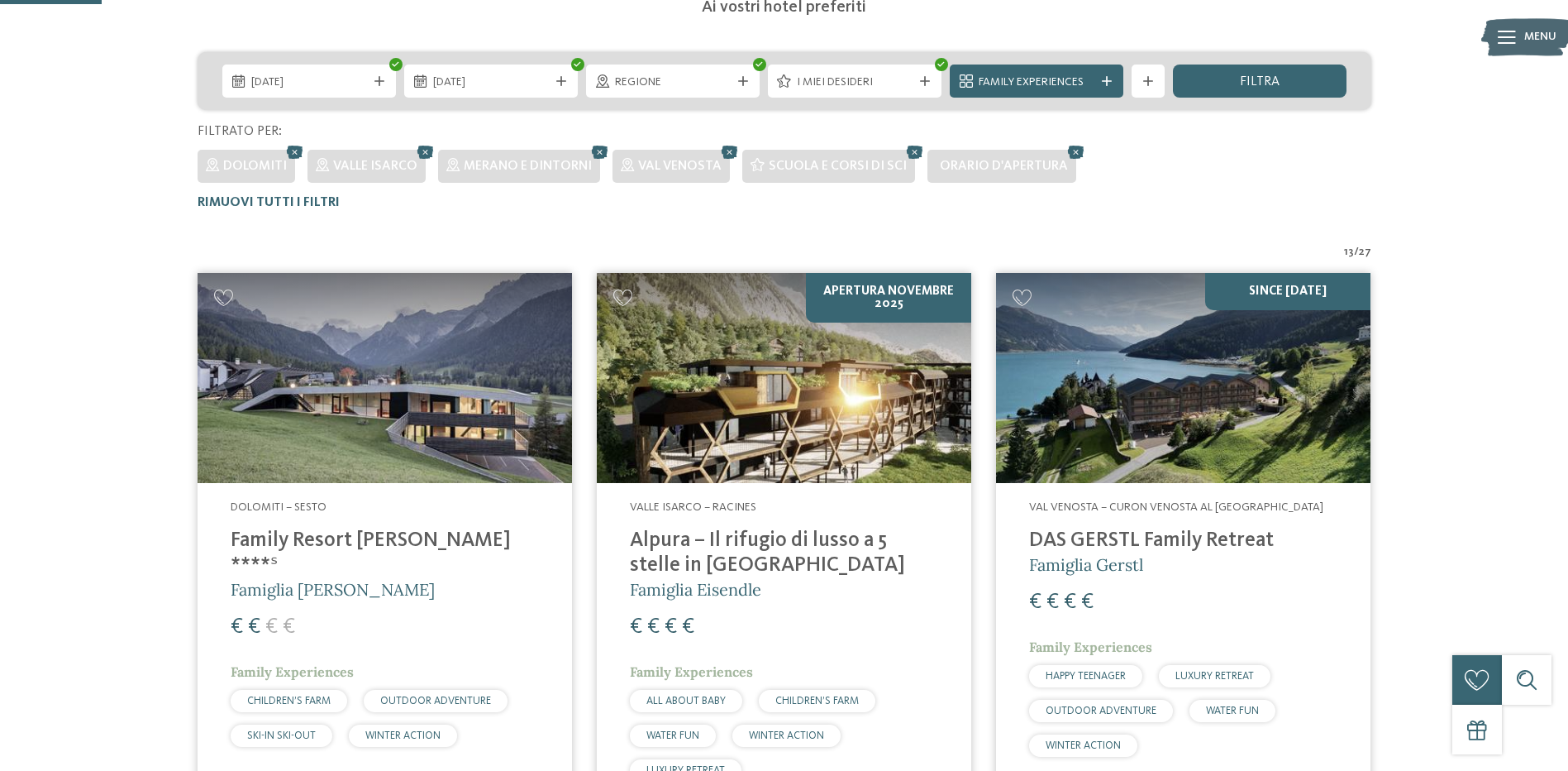
scroll to position [212, 0]
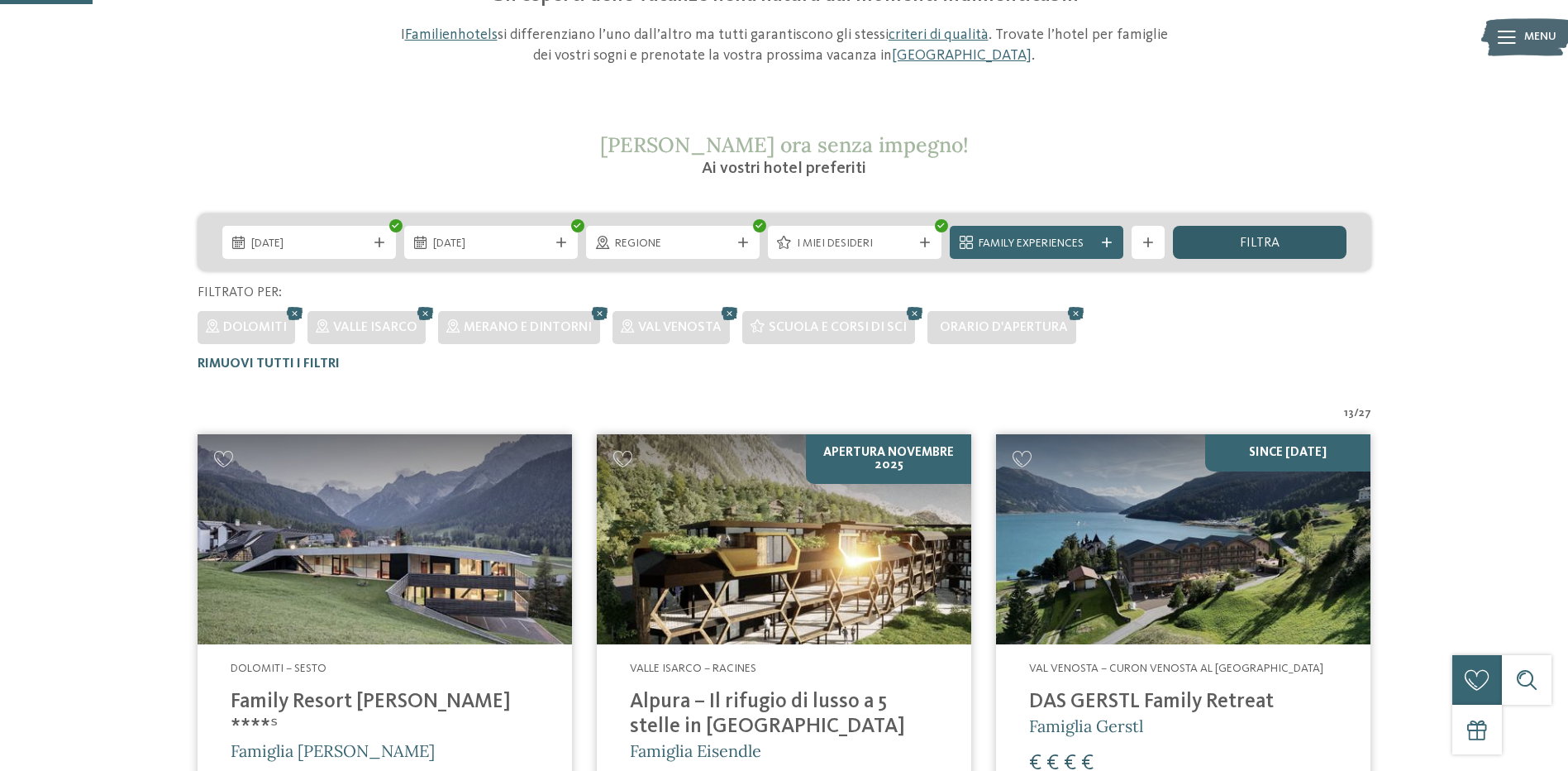
click at [1280, 241] on div "filtra" at bounding box center [1259, 242] width 174 height 33
click at [1067, 309] on icon at bounding box center [1076, 313] width 25 height 22
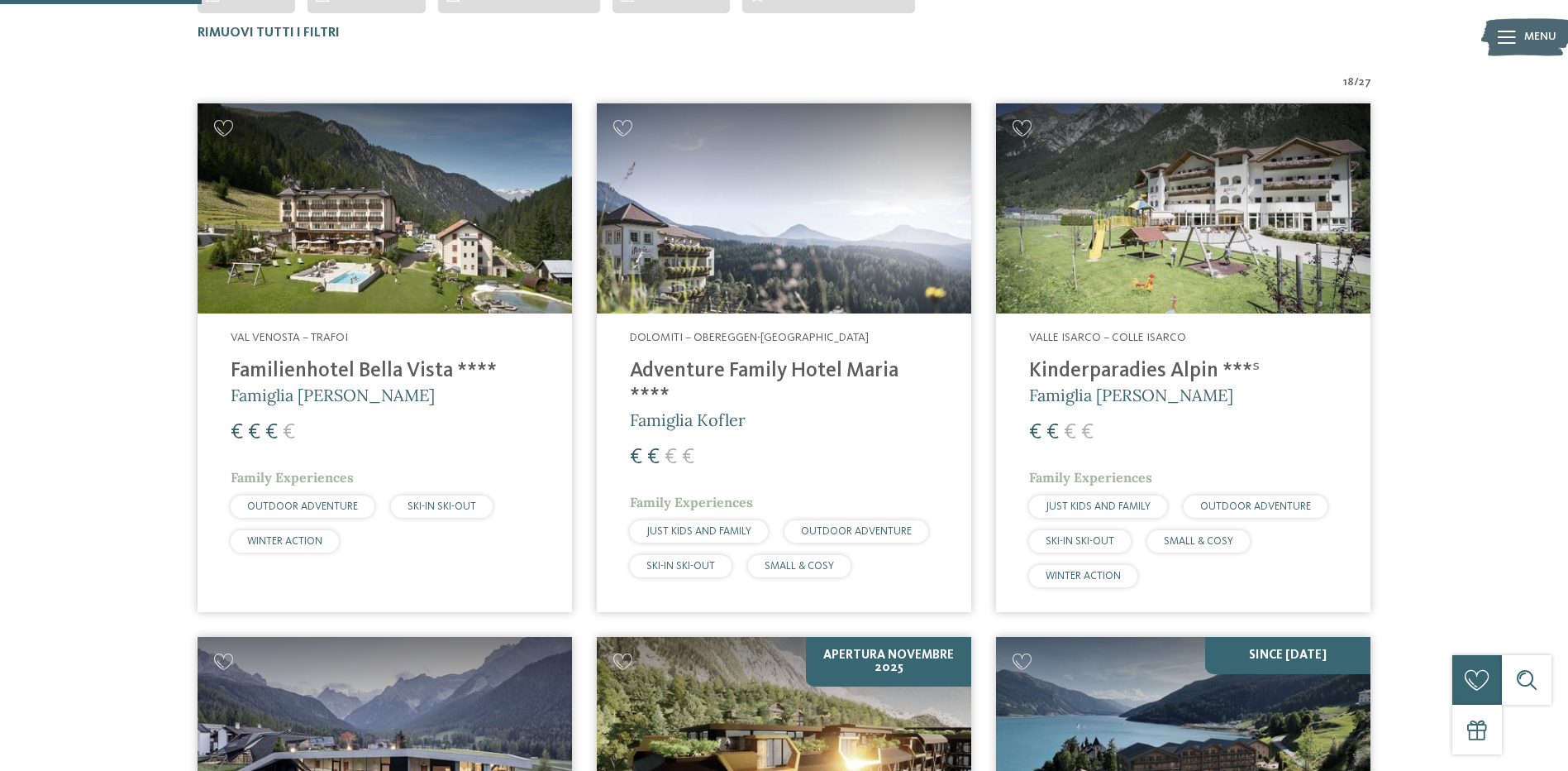
scroll to position [295, 0]
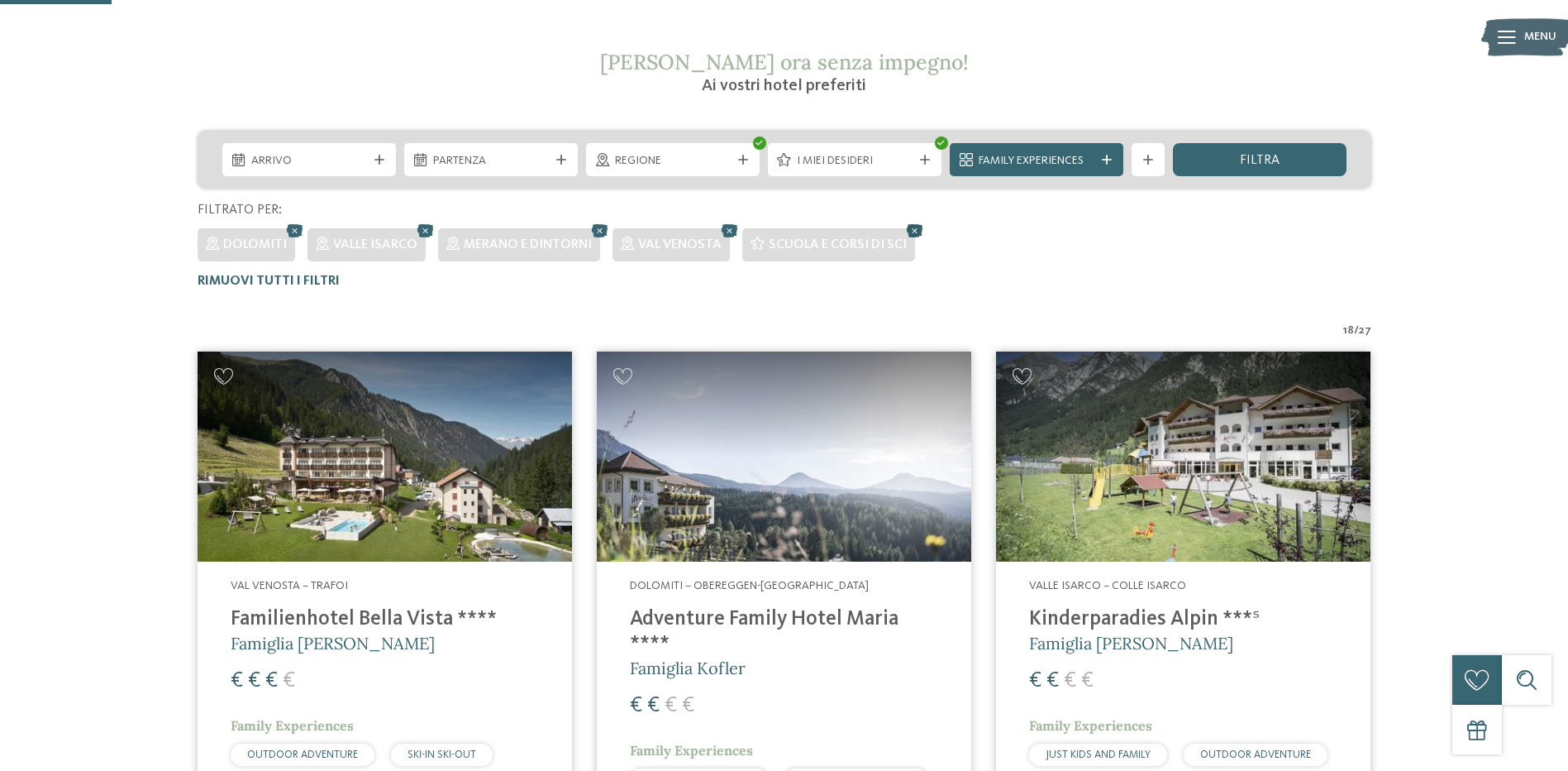
click at [905, 227] on icon at bounding box center [915, 231] width 25 height 22
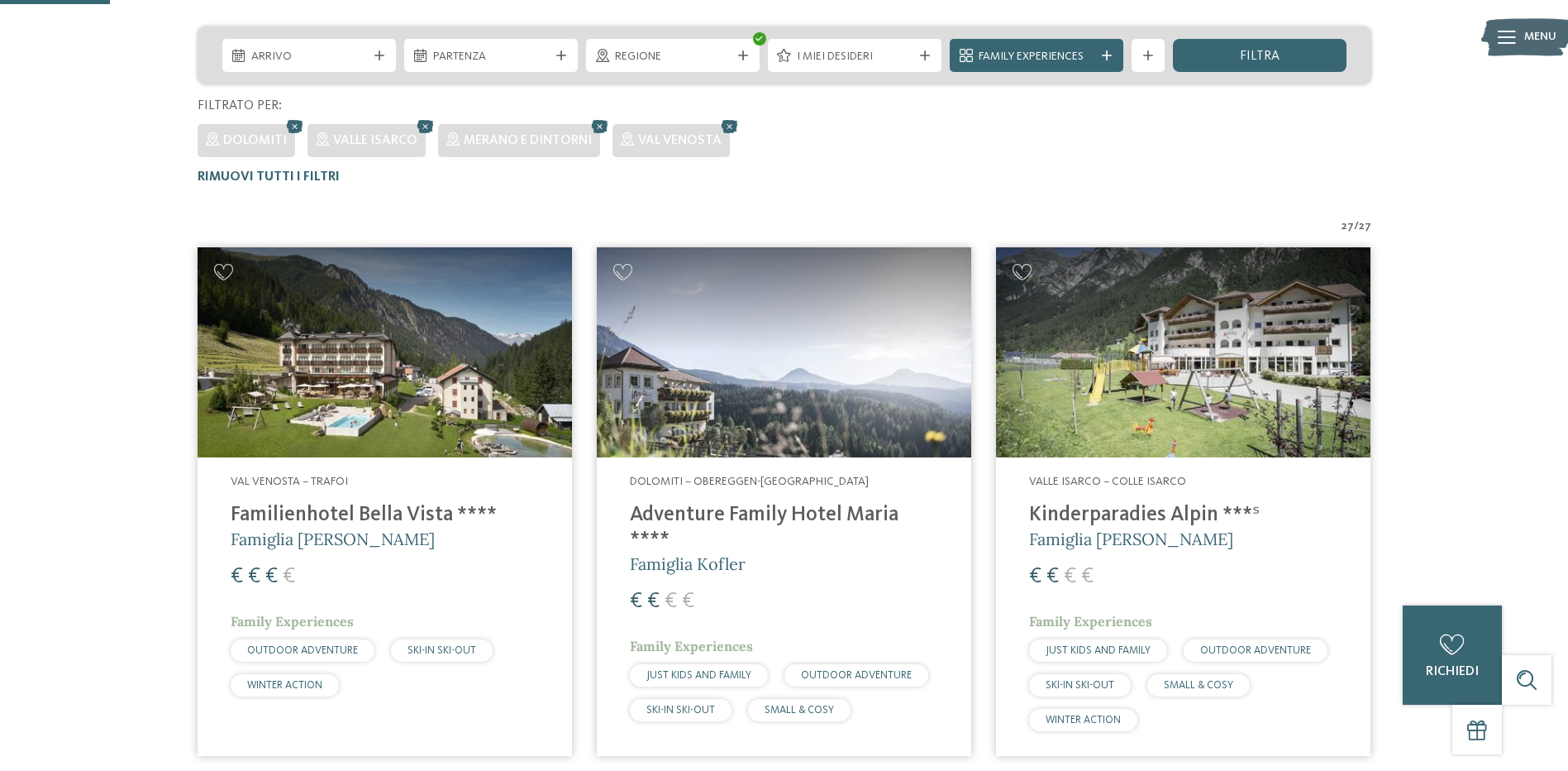
scroll to position [212, 0]
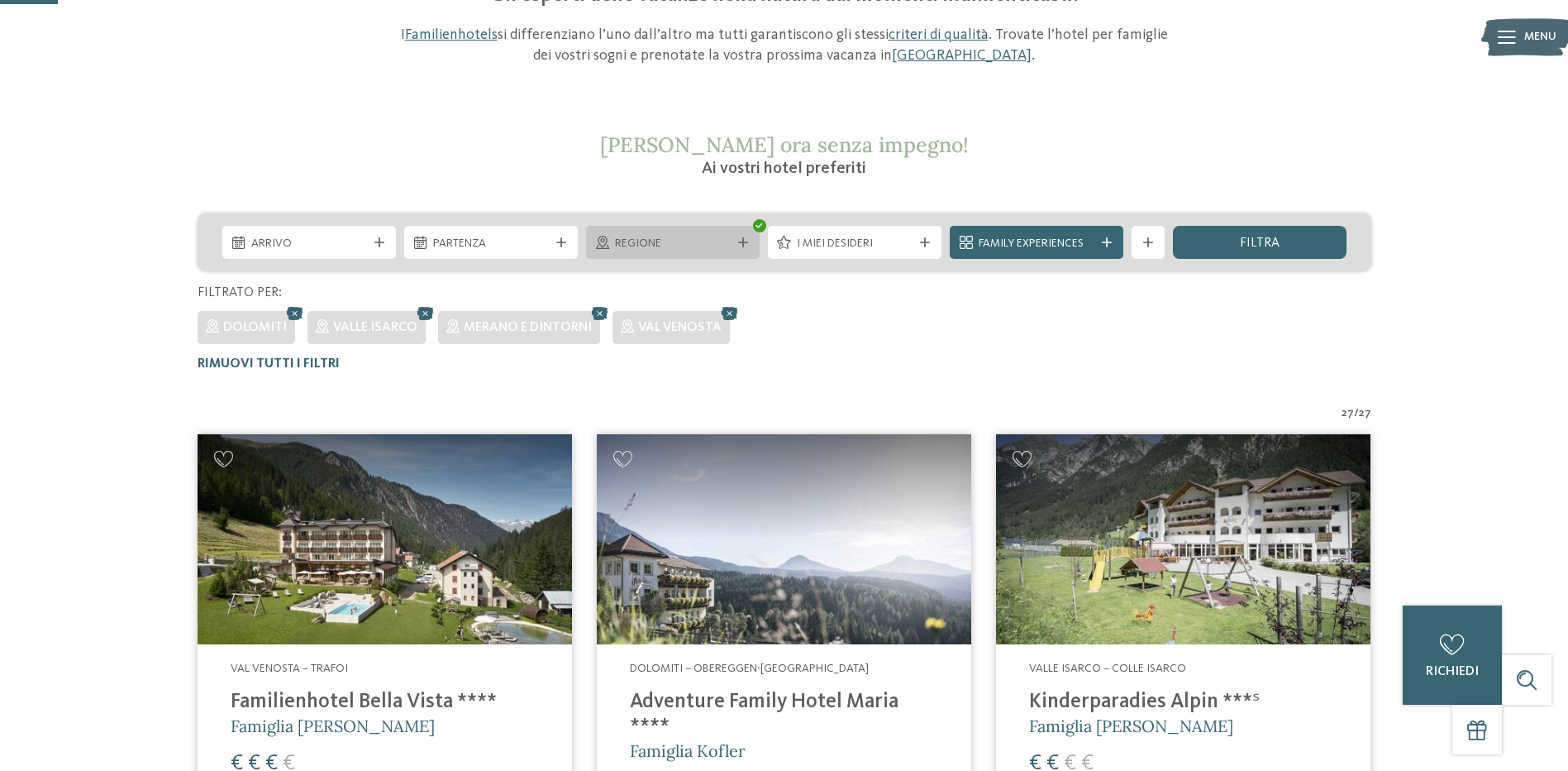
click at [696, 242] on span "Regione" at bounding box center [673, 244] width 116 height 17
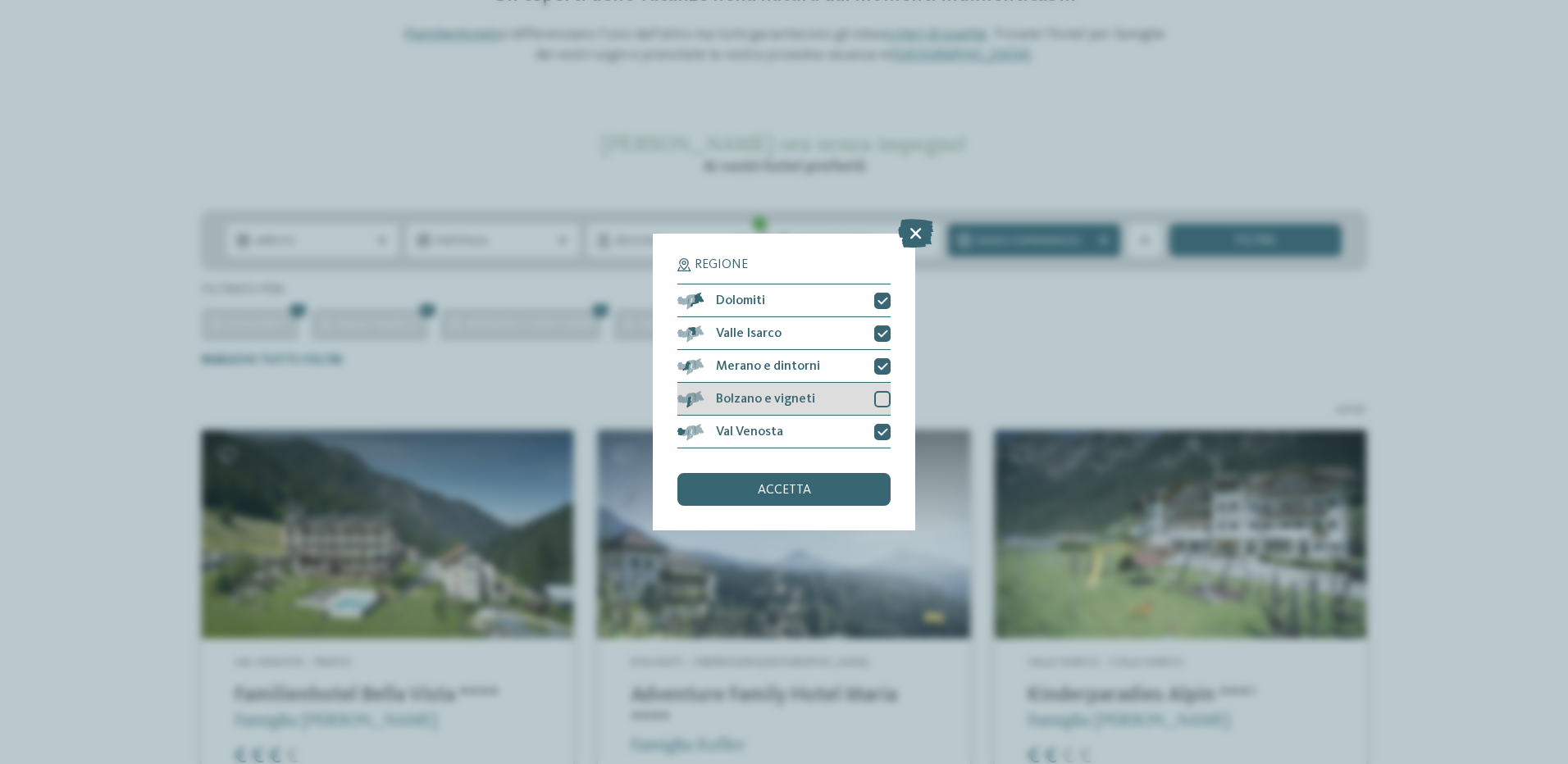
click at [885, 394] on div at bounding box center [883, 399] width 17 height 17
click at [832, 485] on div "accetta" at bounding box center [784, 489] width 213 height 32
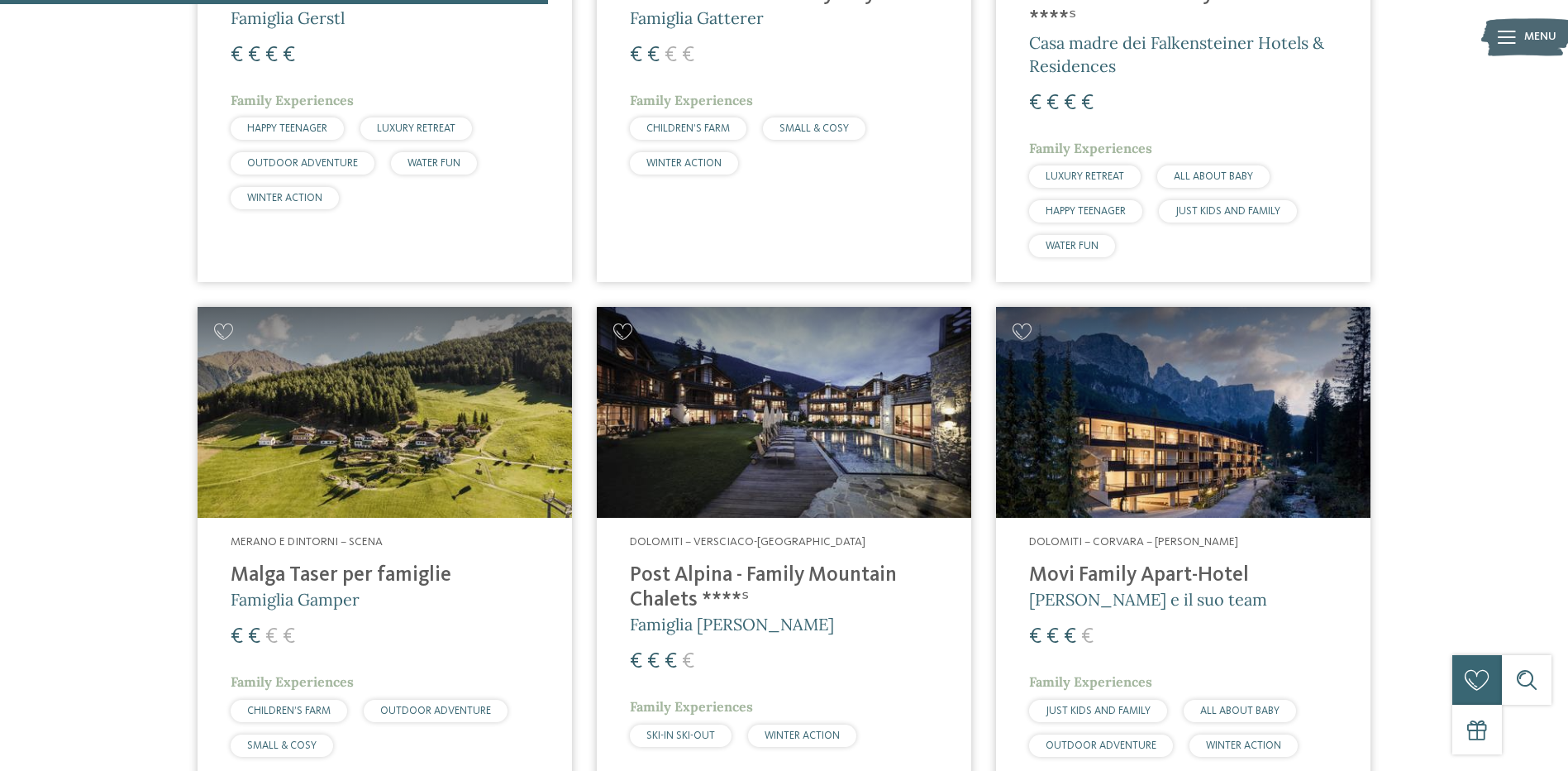
scroll to position [2032, 0]
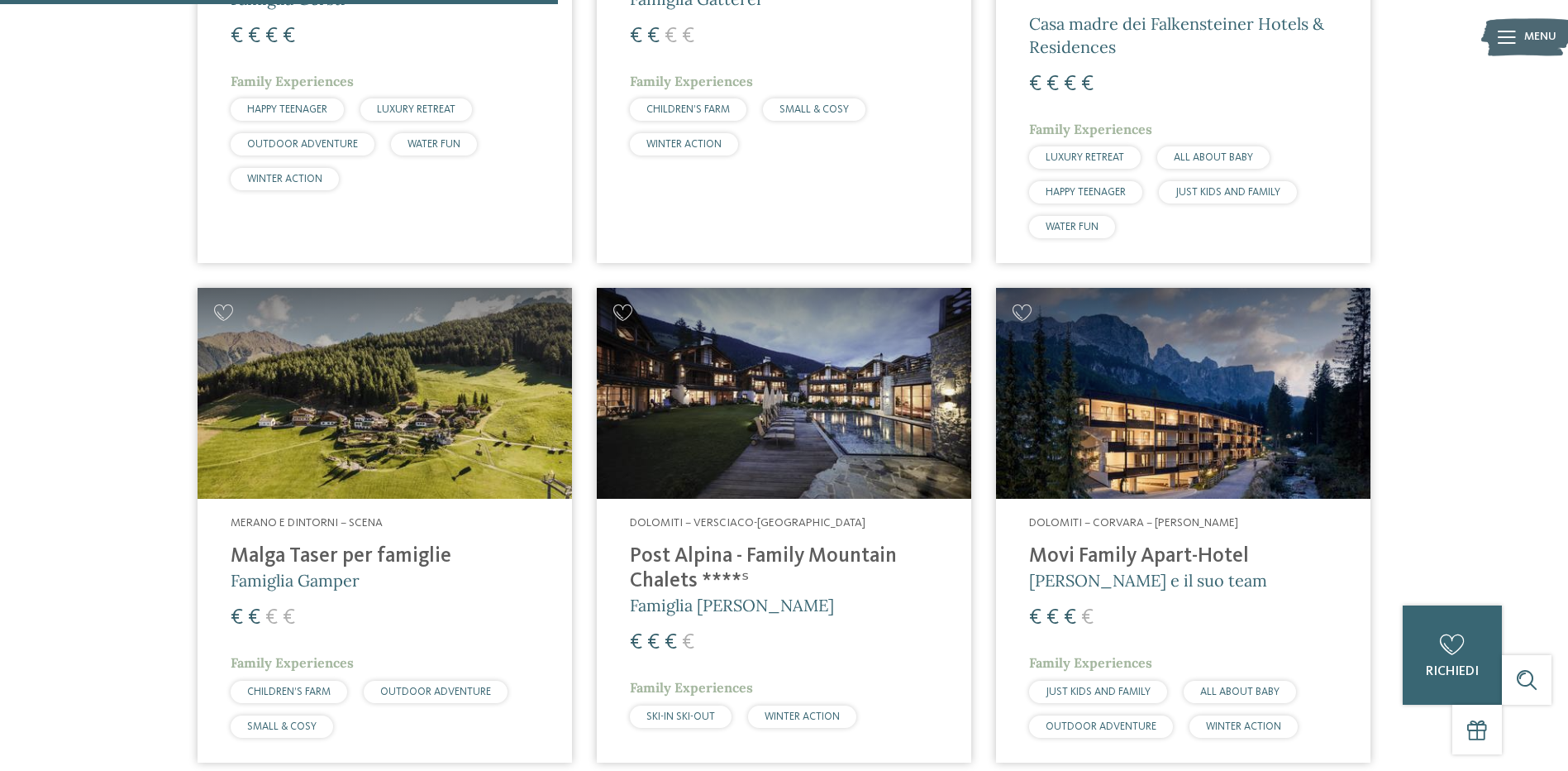
click at [317, 548] on h4 "Malga Taser per famiglie" at bounding box center [384, 557] width 308 height 25
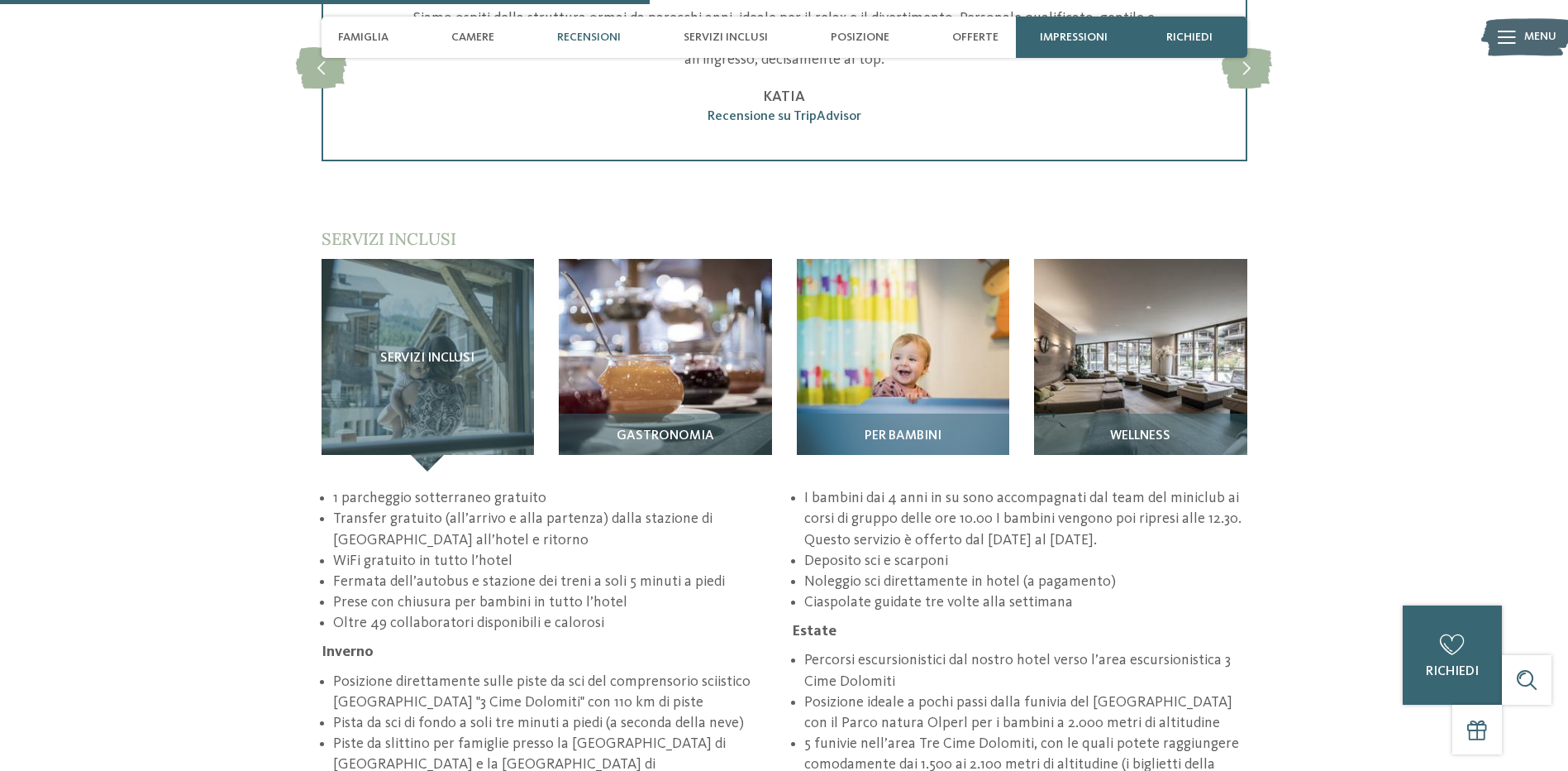
scroll to position [2399, 0]
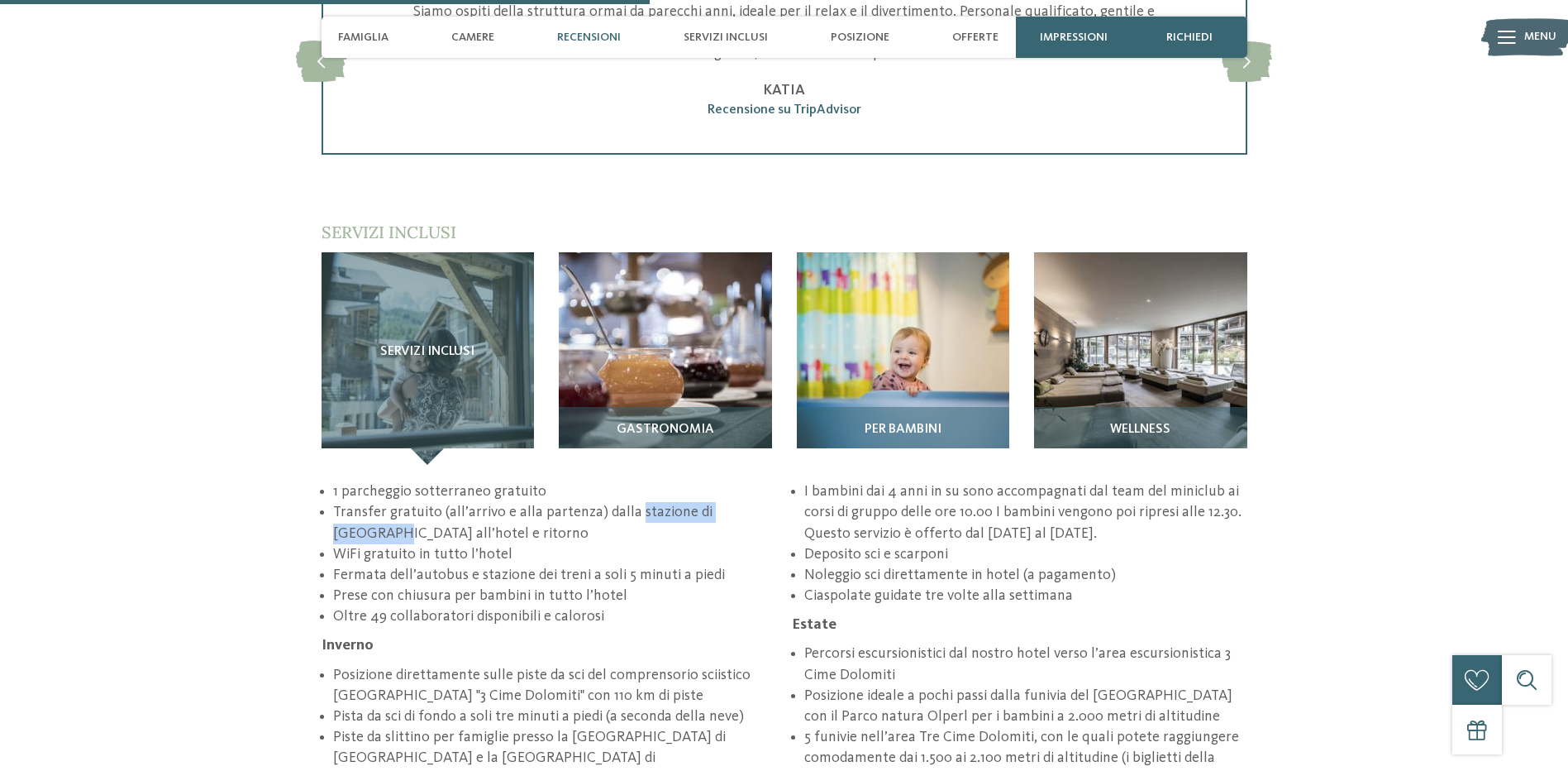
drag, startPoint x: 630, startPoint y: 452, endPoint x: 757, endPoint y: 453, distance: 127.0
click at [757, 502] on li "Transfer gratuito (all’arrivo e alla partenza) dalla stazione di Versciaco all’…" at bounding box center [554, 522] width 442 height 41
drag, startPoint x: 757, startPoint y: 453, endPoint x: 745, endPoint y: 454, distance: 12.0
copy li "stazione di Versciaco"
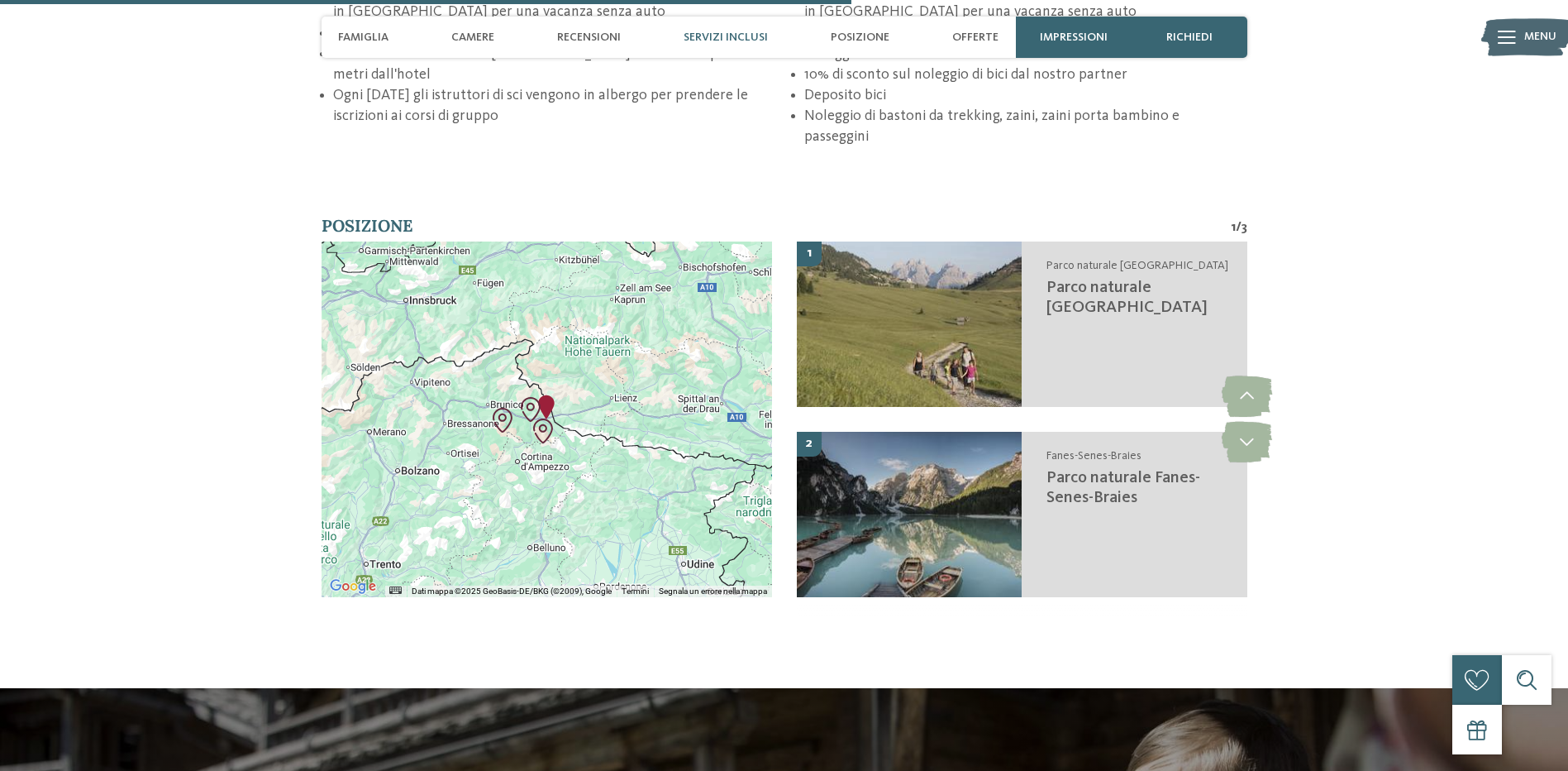
scroll to position [3143, 0]
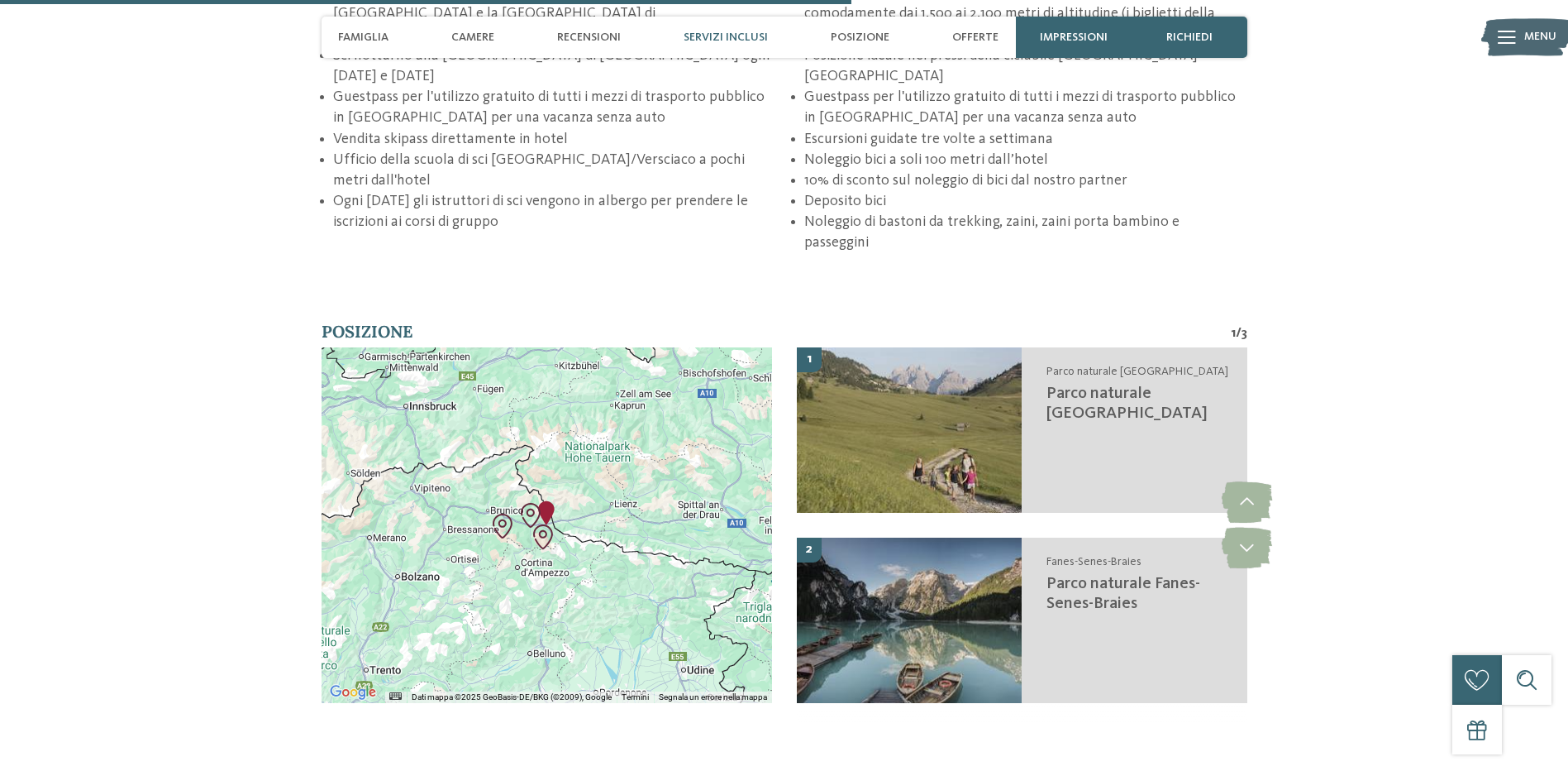
click at [631, 532] on div at bounding box center [546, 525] width 451 height 355
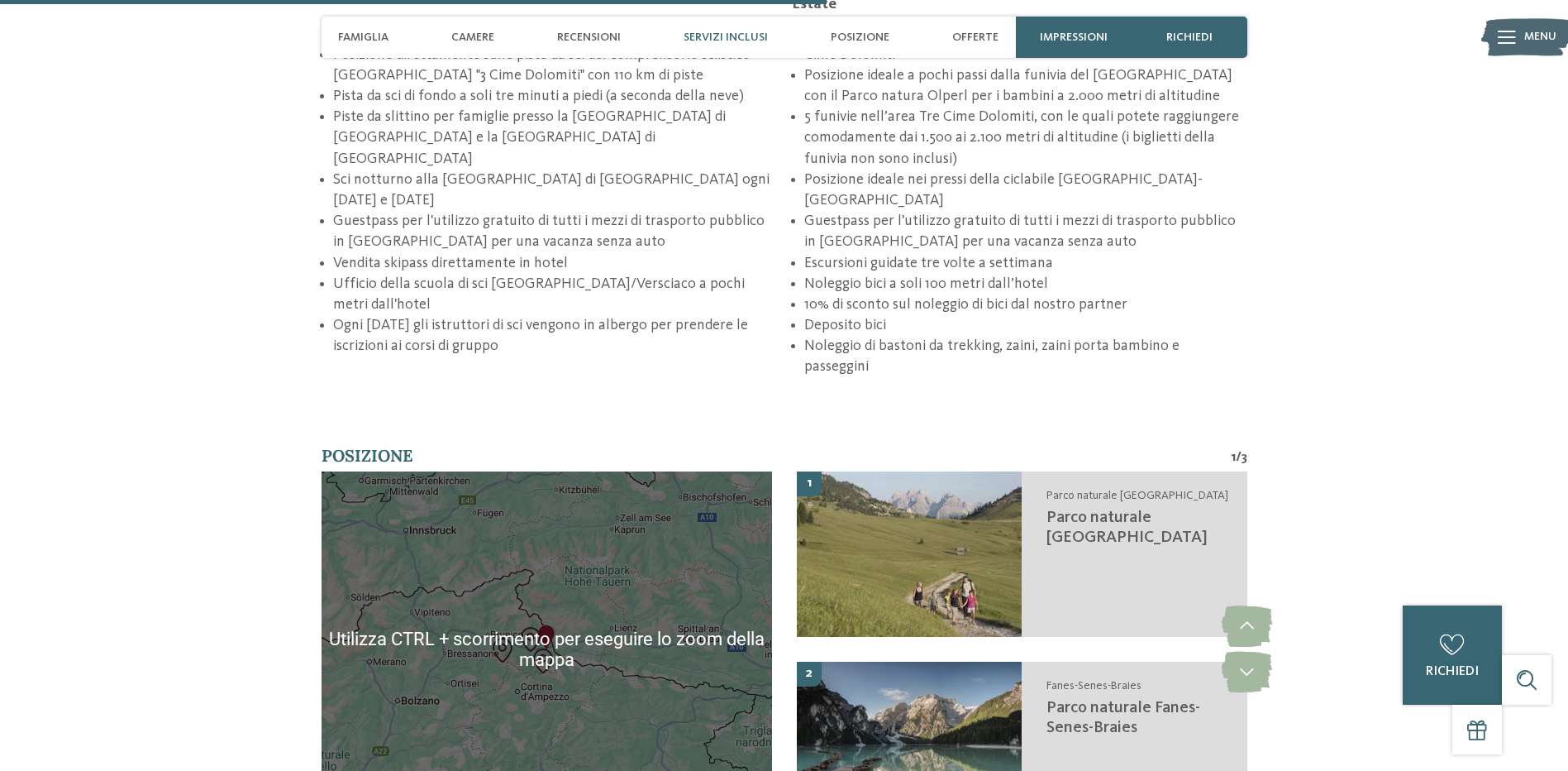
scroll to position [2895, 0]
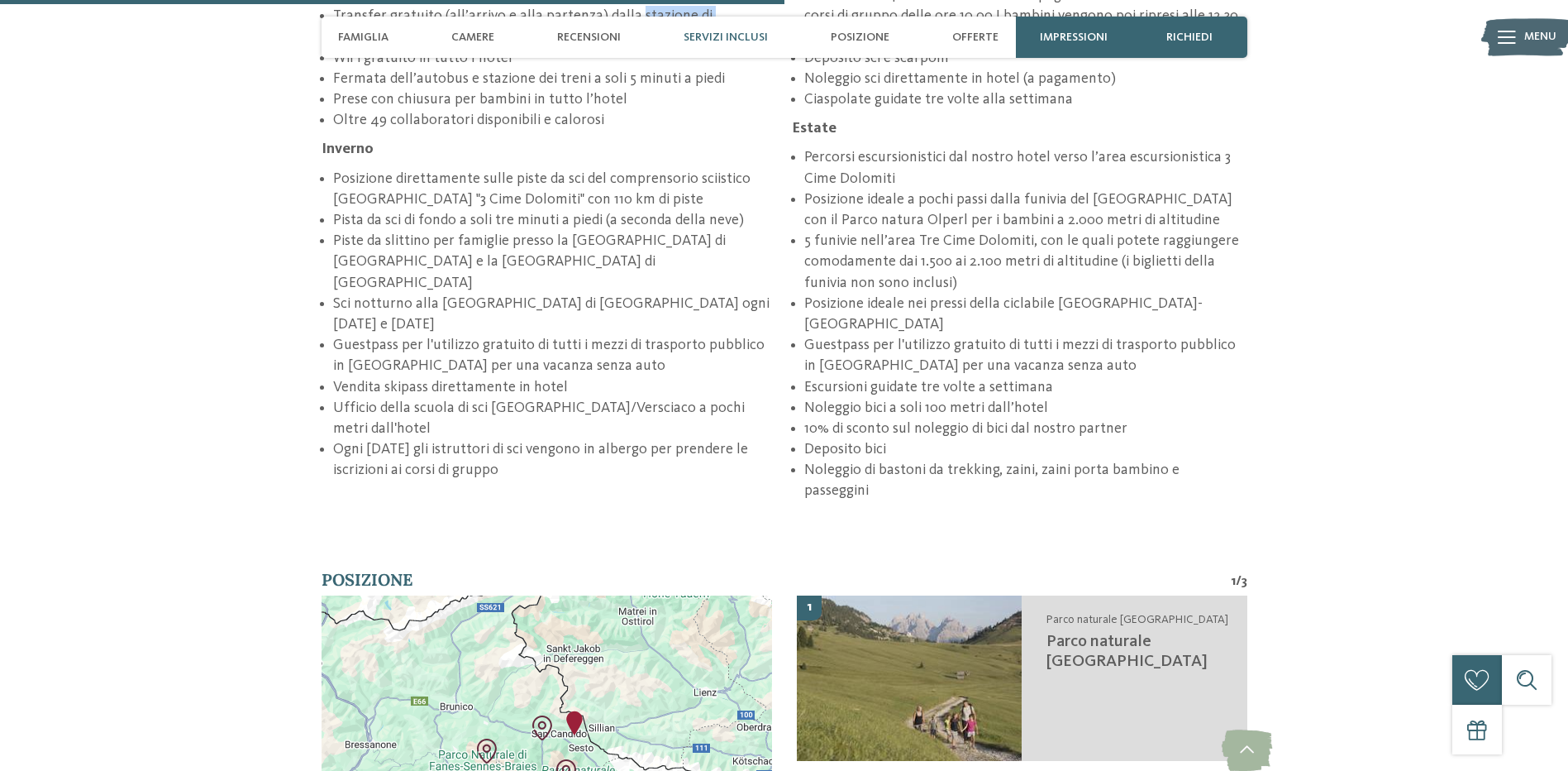
drag, startPoint x: 560, startPoint y: 691, endPoint x: 579, endPoint y: 604, distance: 89.1
click at [579, 604] on div at bounding box center [546, 773] width 451 height 355
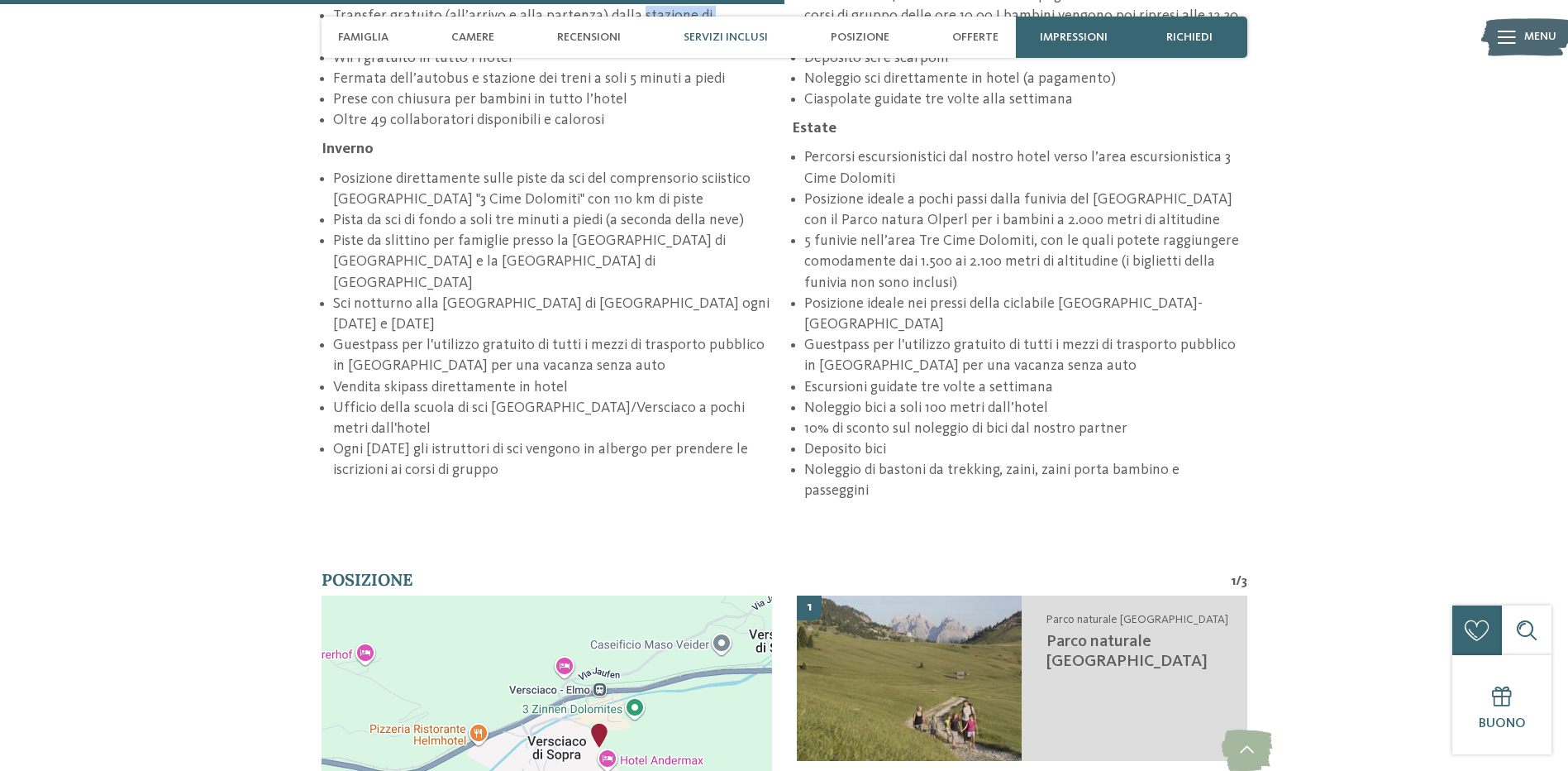
drag, startPoint x: 578, startPoint y: 633, endPoint x: 606, endPoint y: 745, distance: 115.4
click at [606, 745] on div at bounding box center [546, 773] width 451 height 355
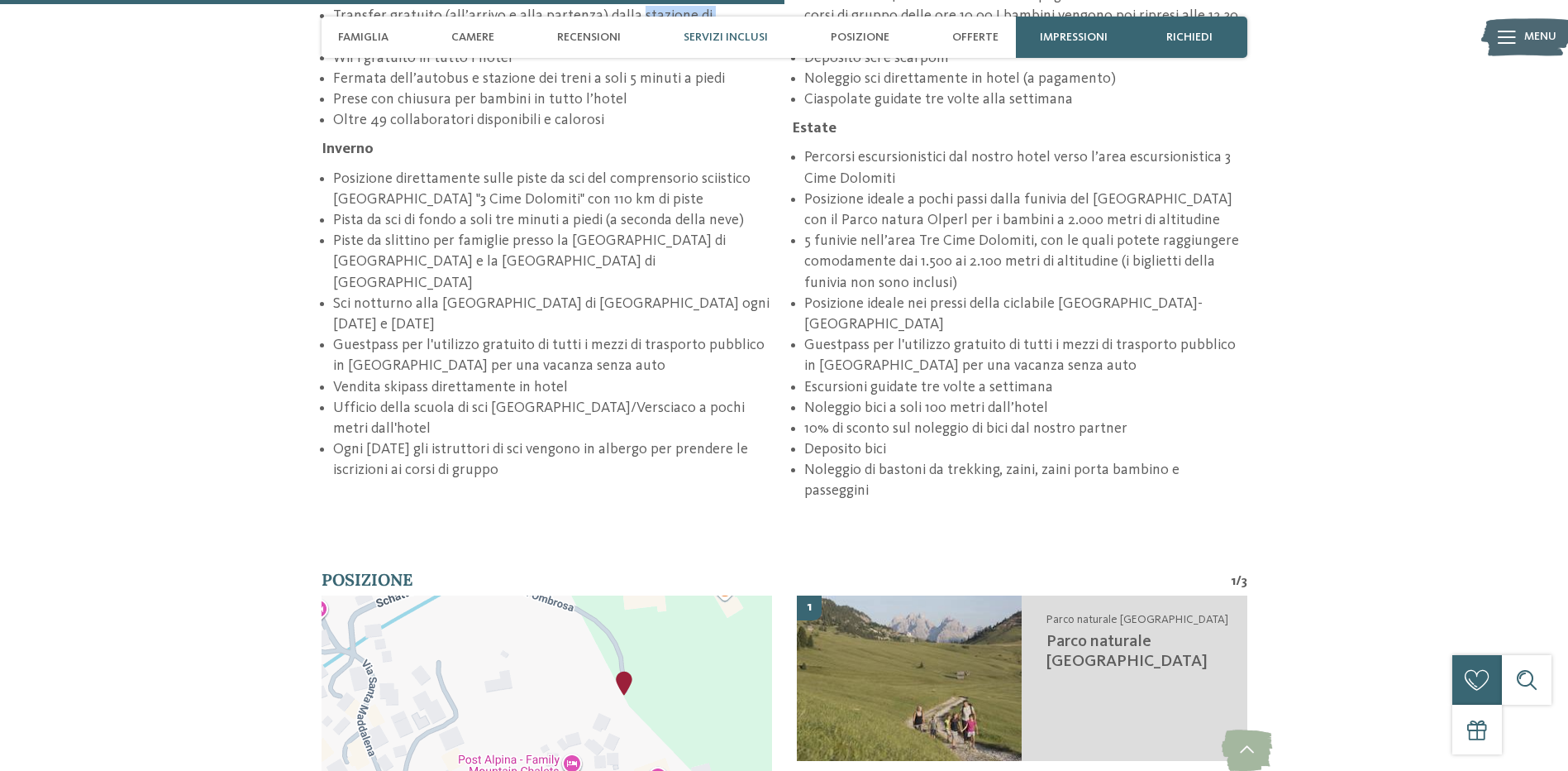
drag, startPoint x: 600, startPoint y: 689, endPoint x: 639, endPoint y: 608, distance: 89.9
click at [639, 608] on div at bounding box center [546, 773] width 451 height 355
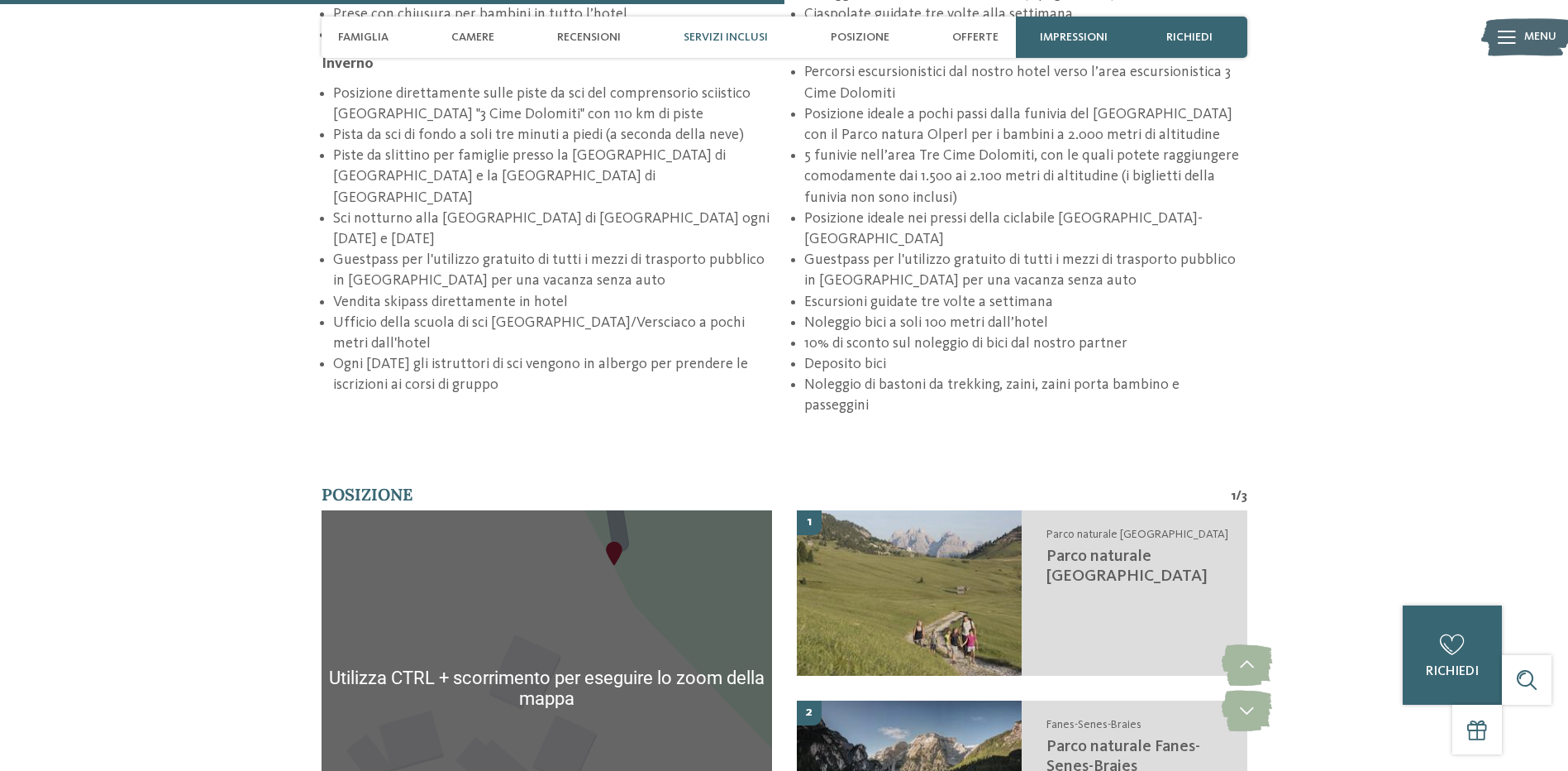
scroll to position [3060, 0]
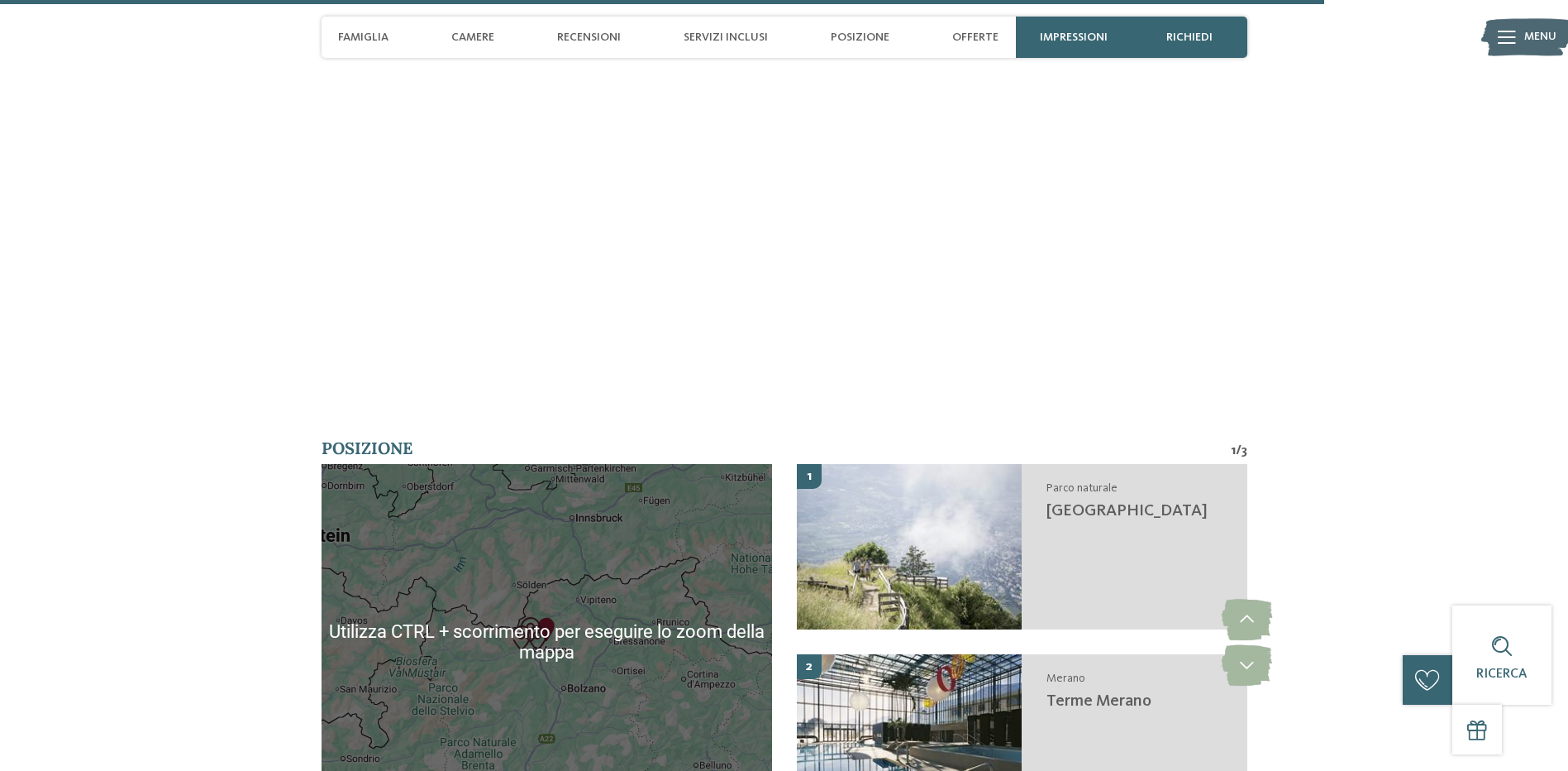
scroll to position [5624, 0]
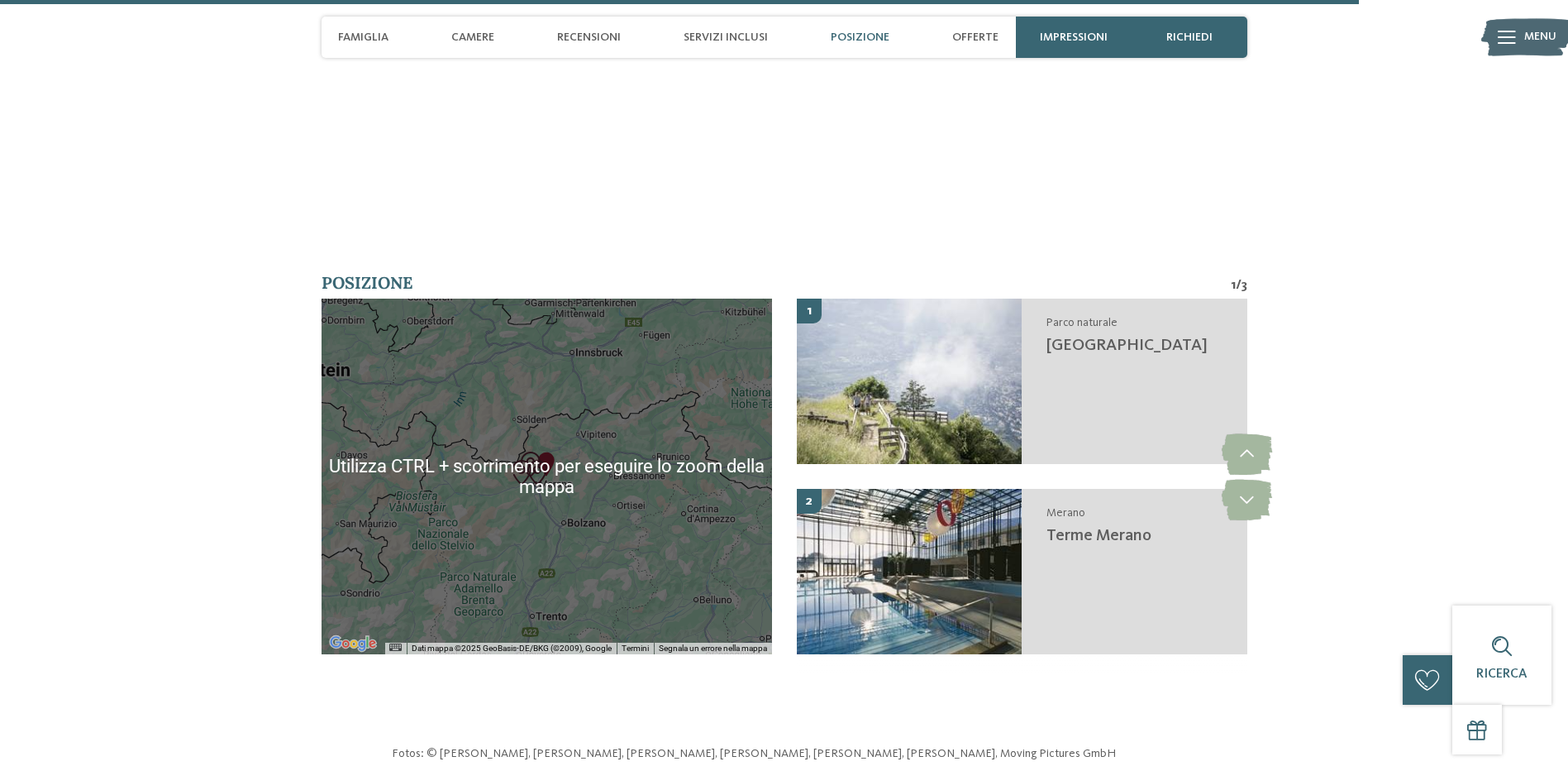
click at [427, 559] on div at bounding box center [546, 475] width 451 height 355
